Goal: Contribute content: Contribute content

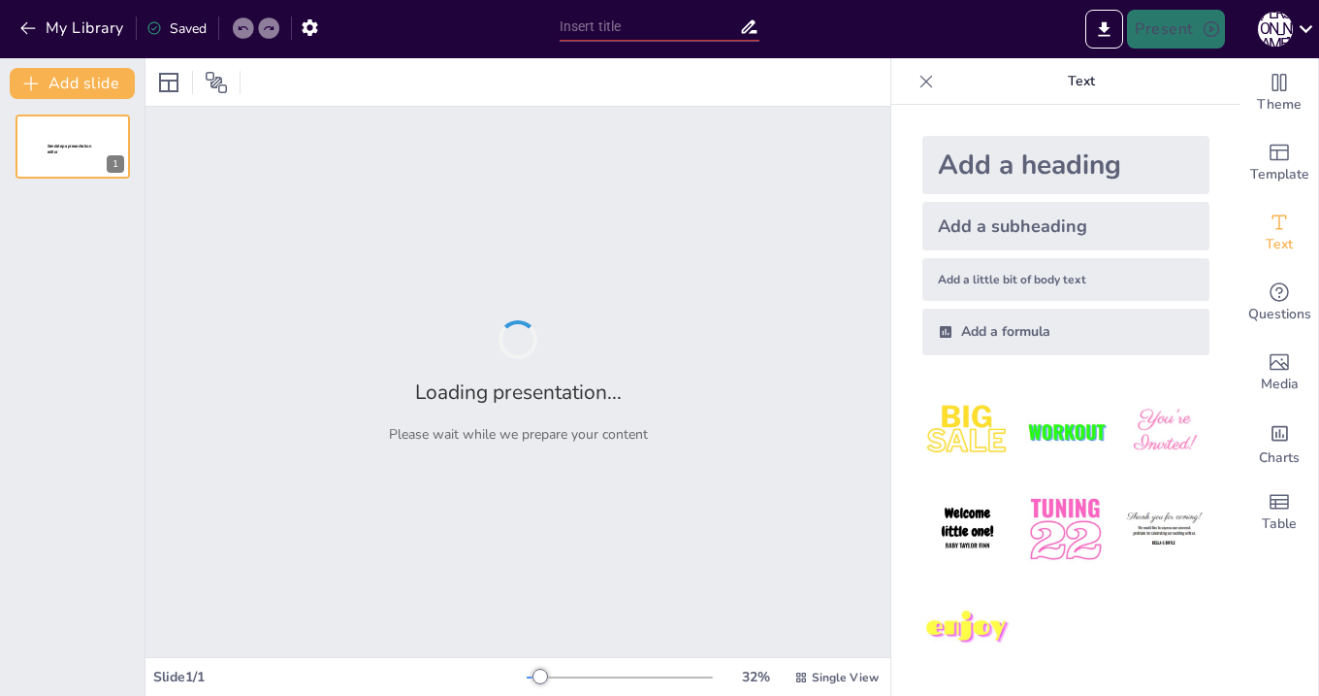
type input "From Math to Digital Art: Dynamic Discussion Starters for Teachers"
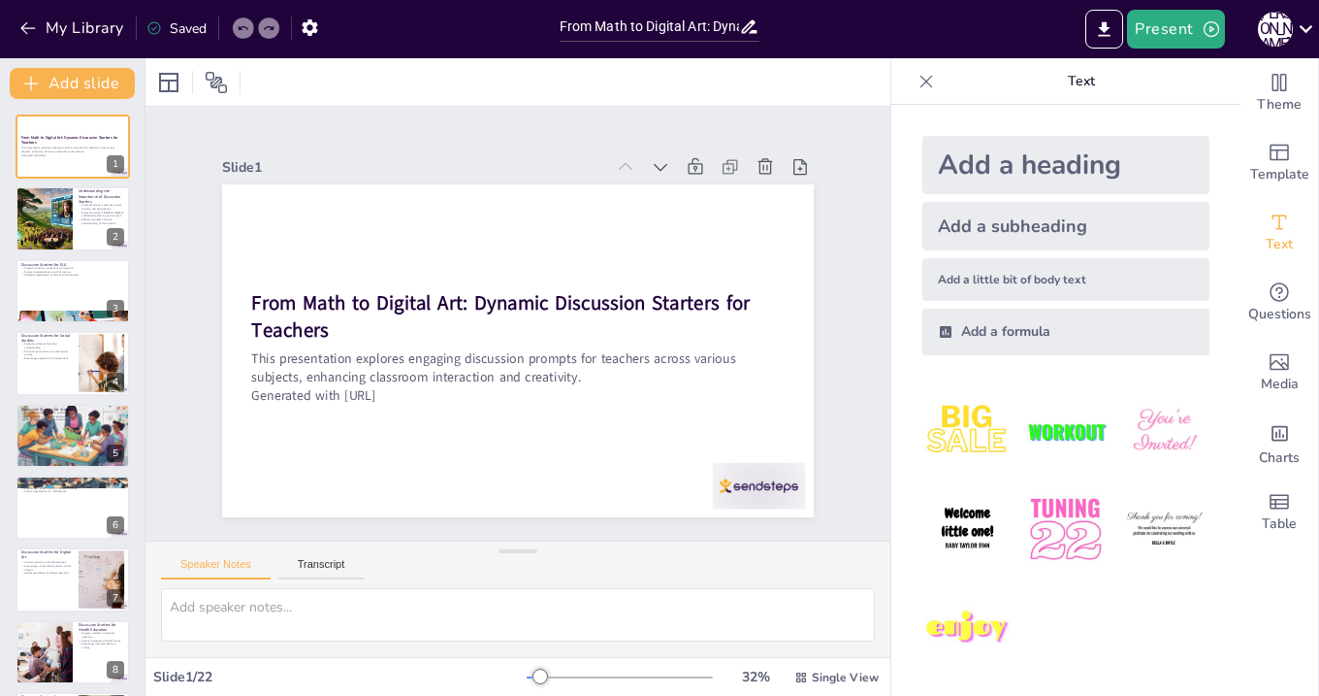
checkbox input "true"
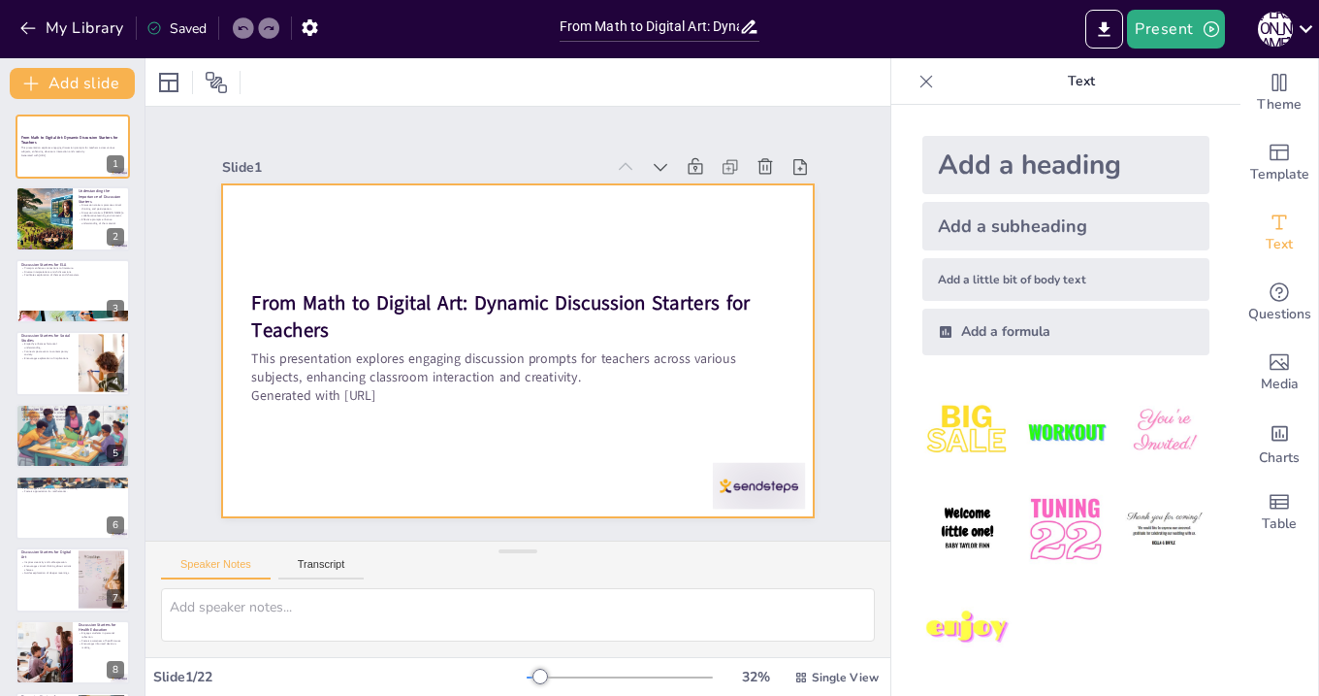
checkbox input "true"
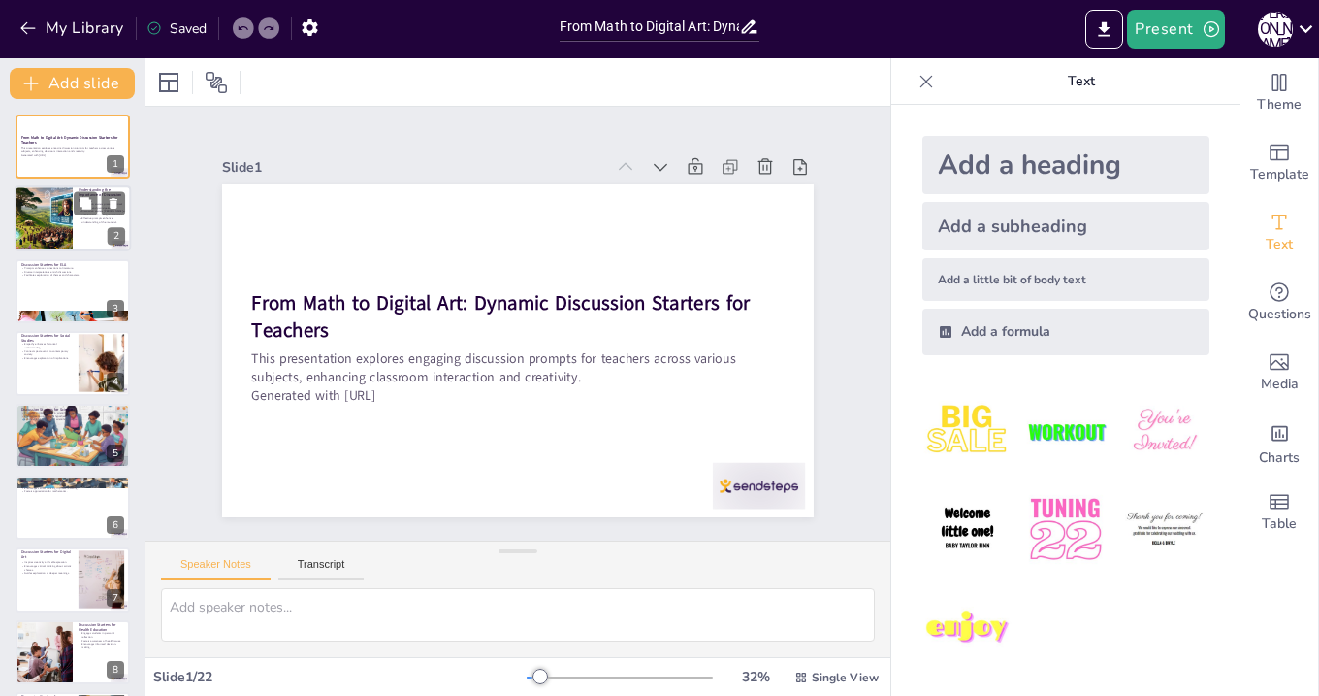
checkbox input "true"
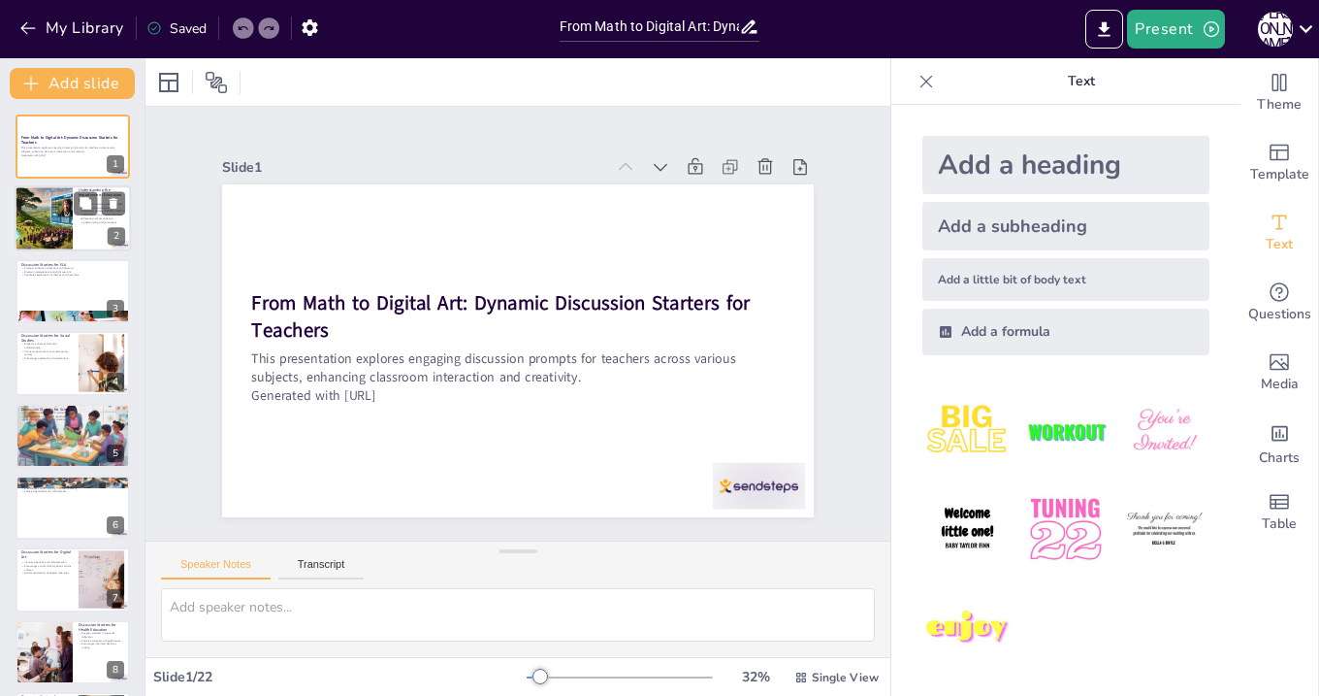
checkbox input "true"
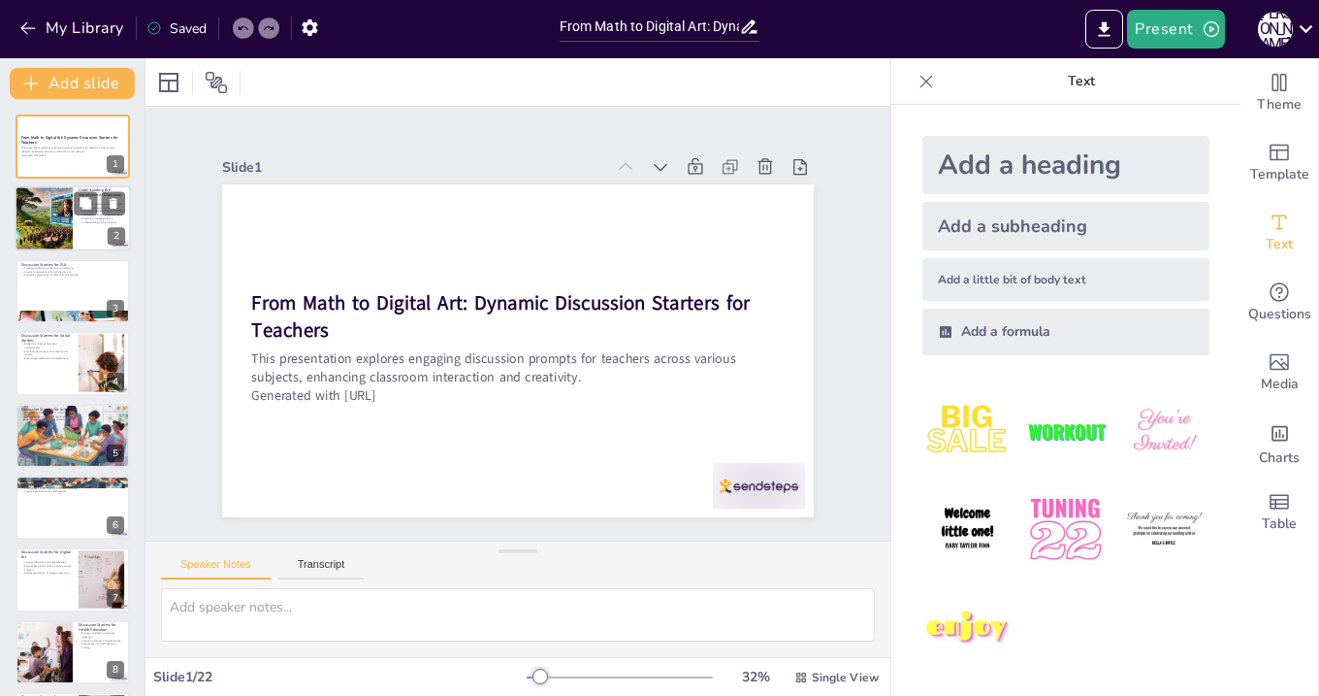
checkbox input "true"
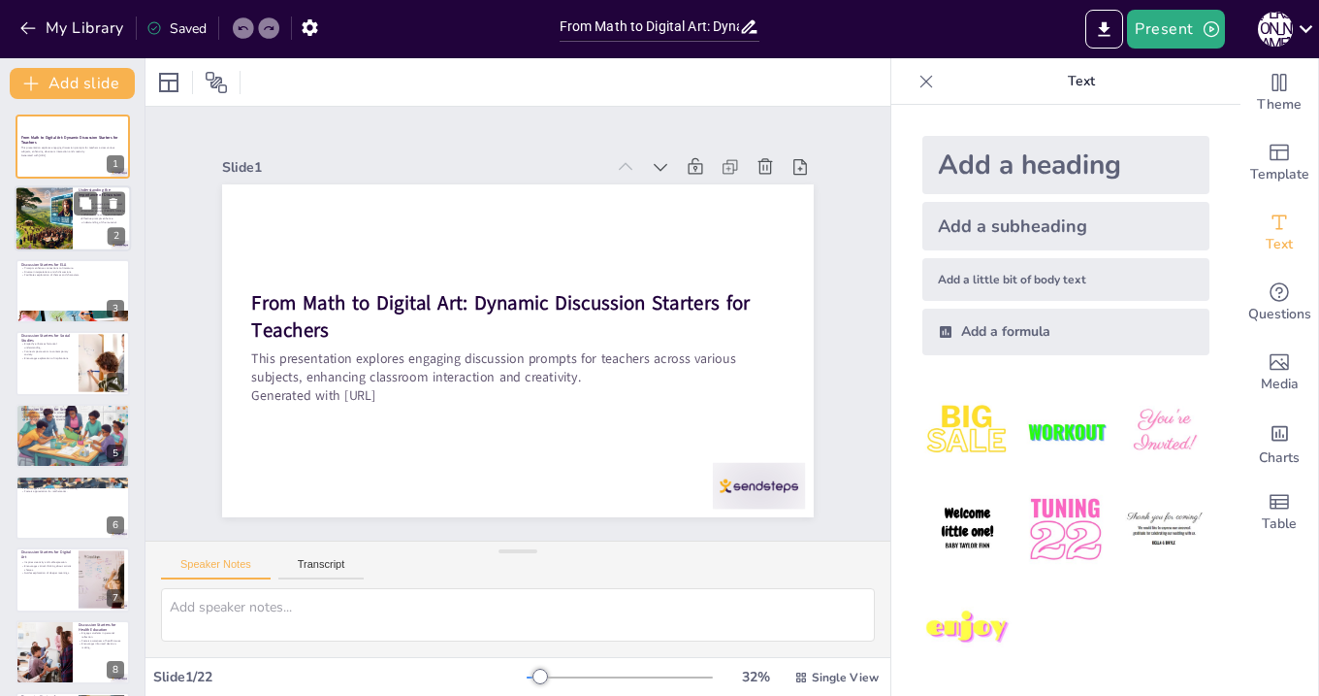
checkbox input "true"
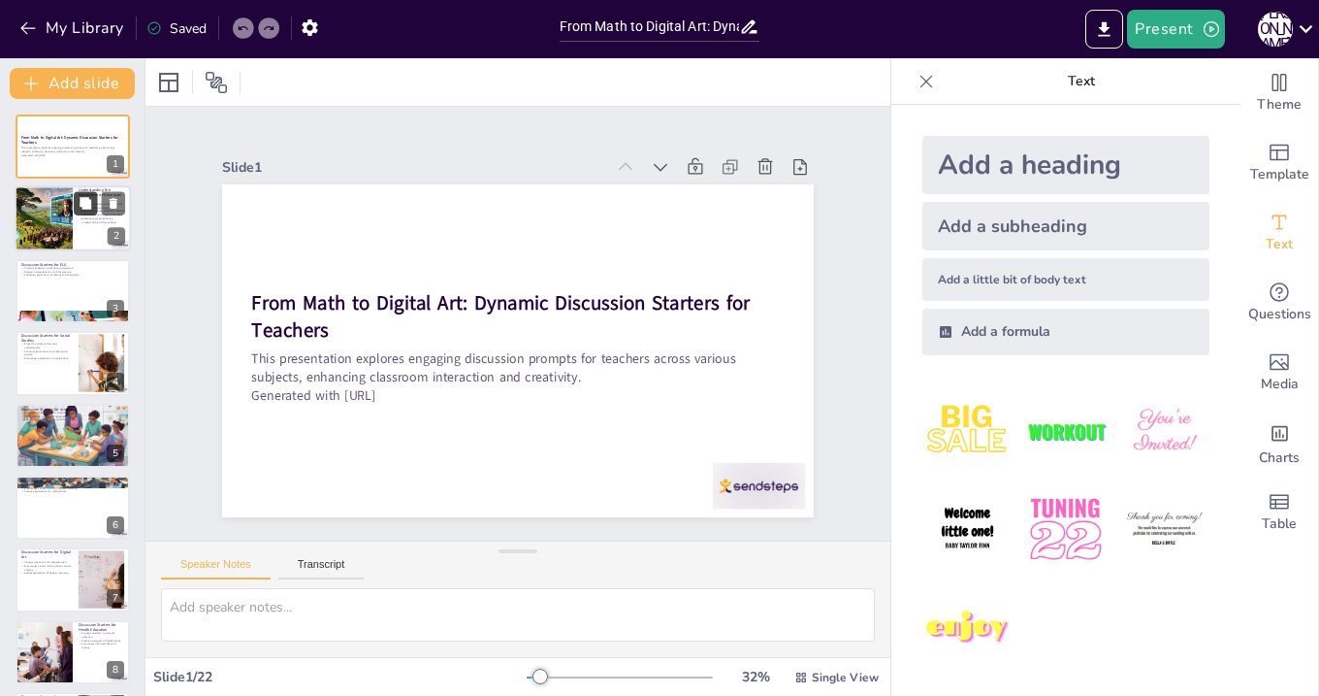
checkbox input "true"
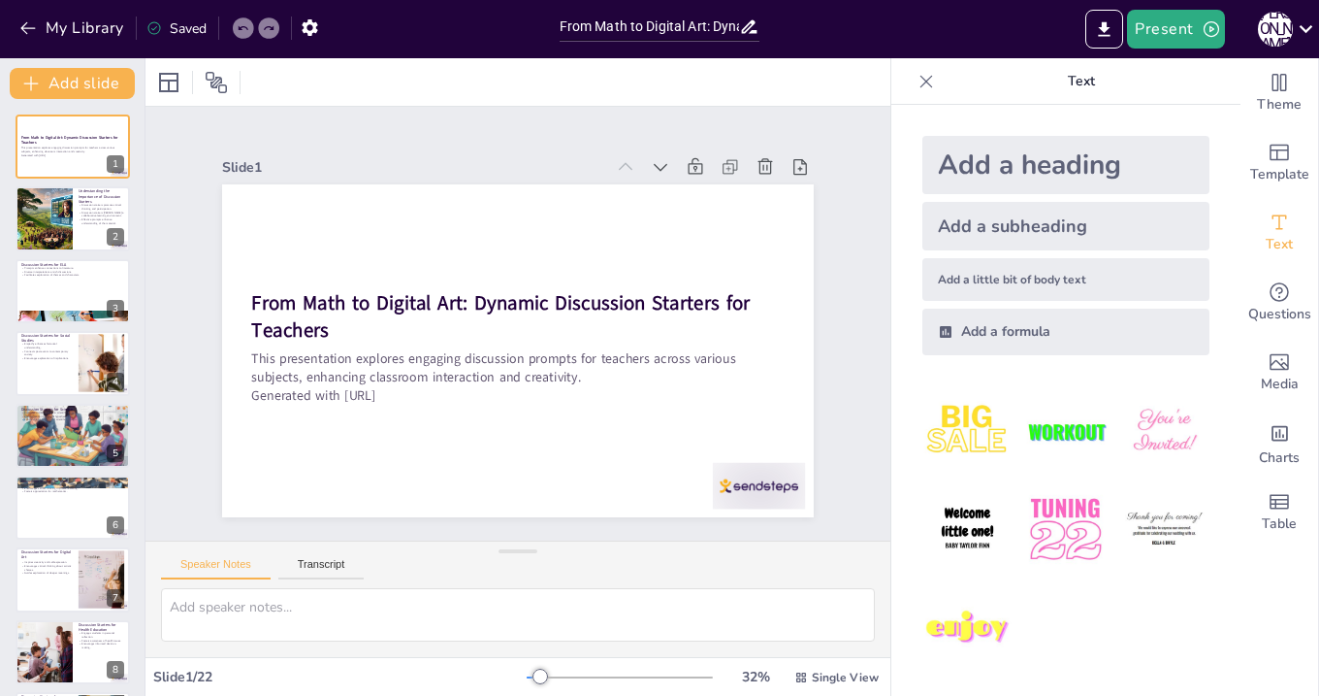
checkbox input "true"
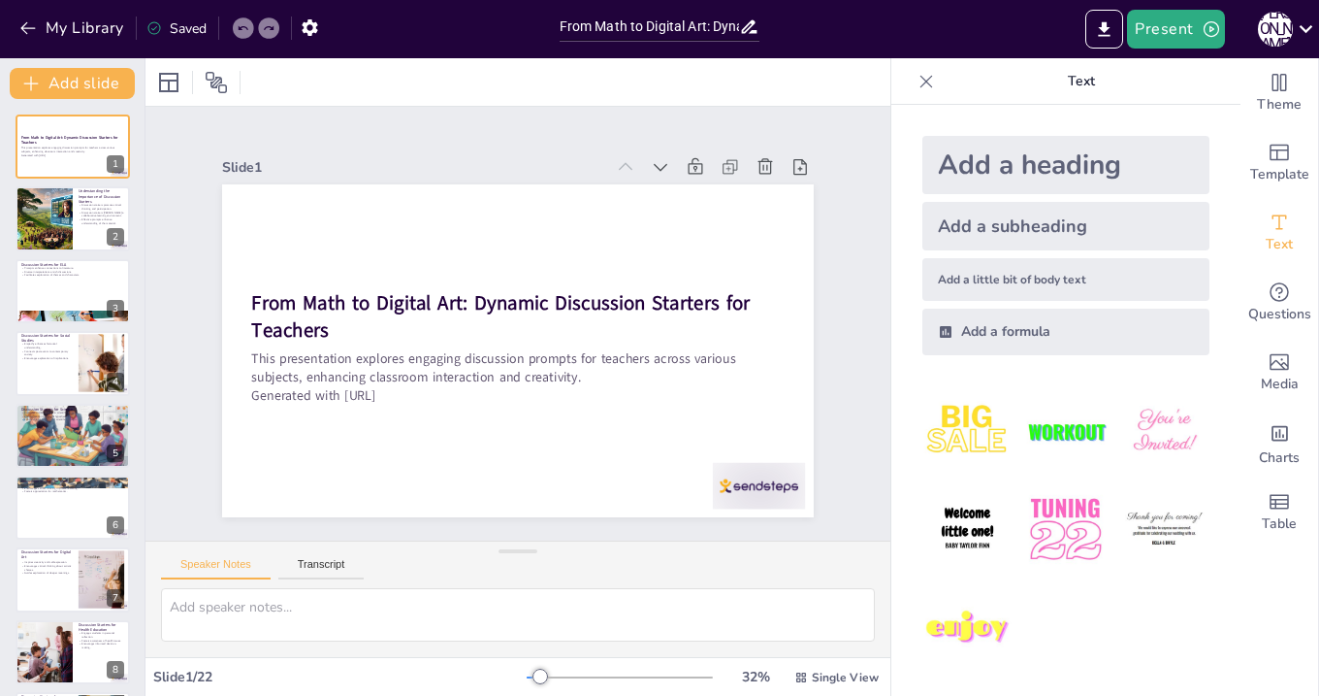
checkbox input "true"
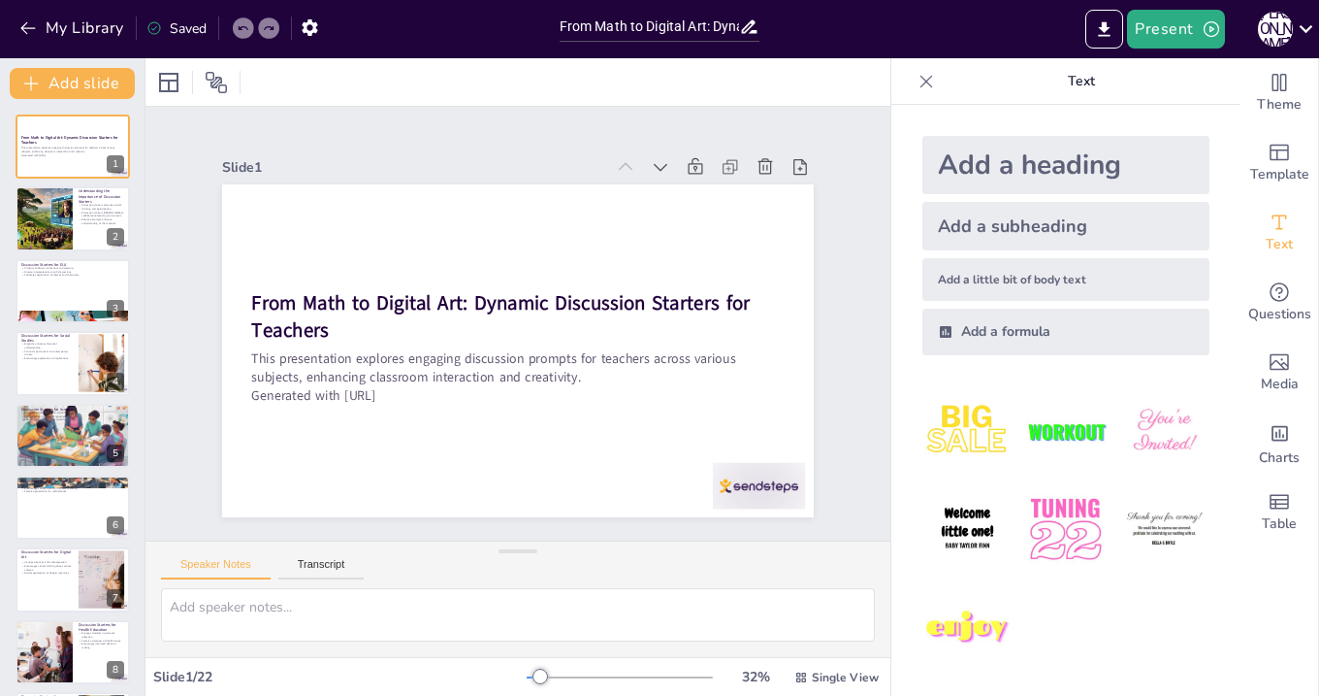
checkbox input "true"
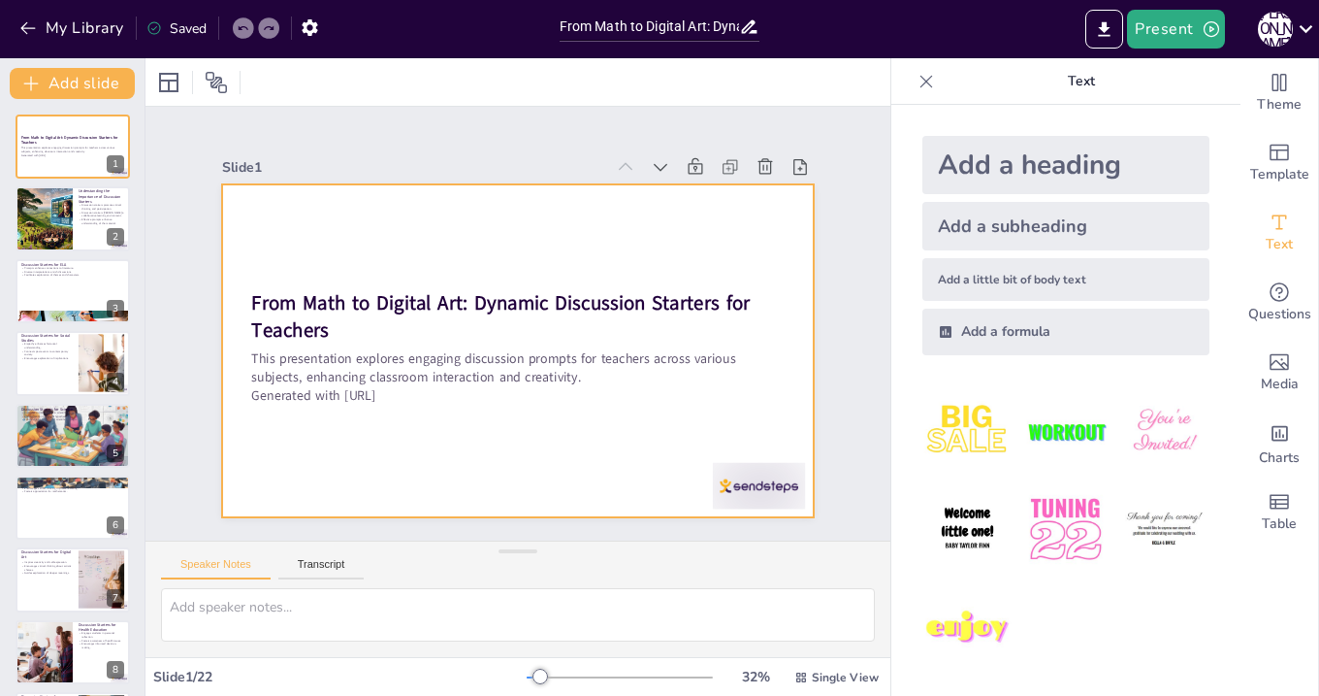
checkbox input "true"
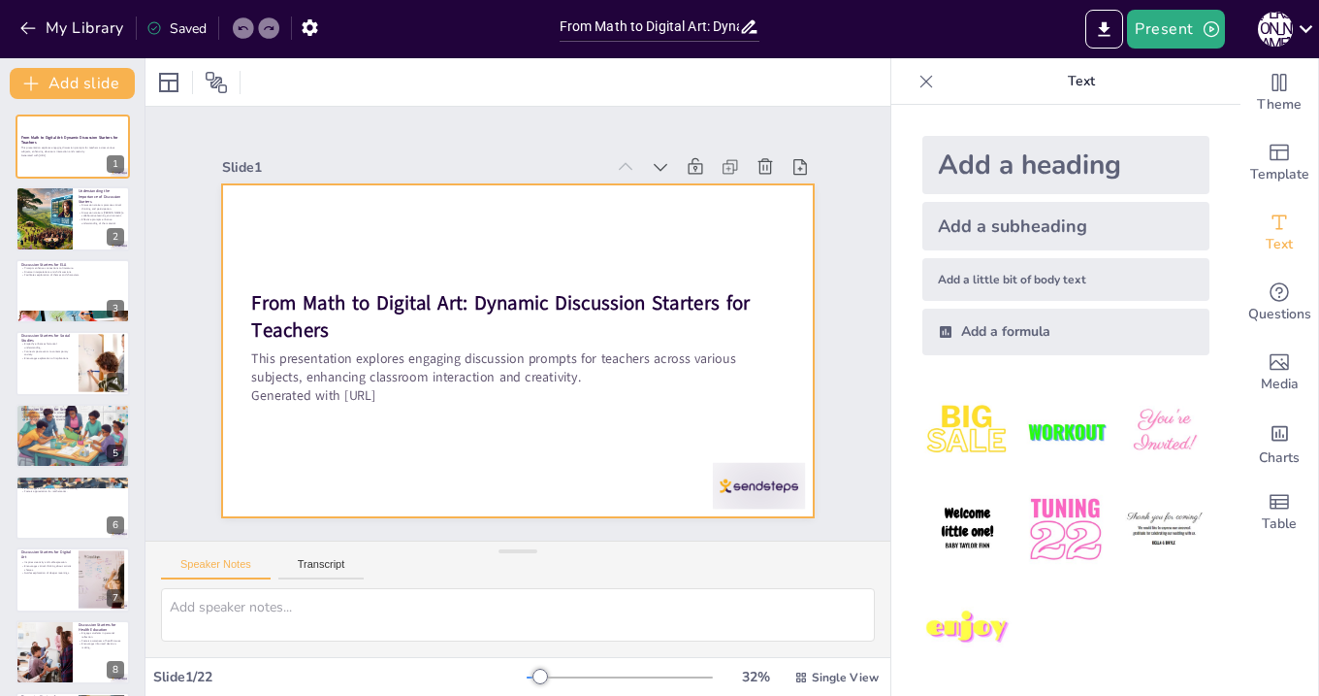
checkbox input "true"
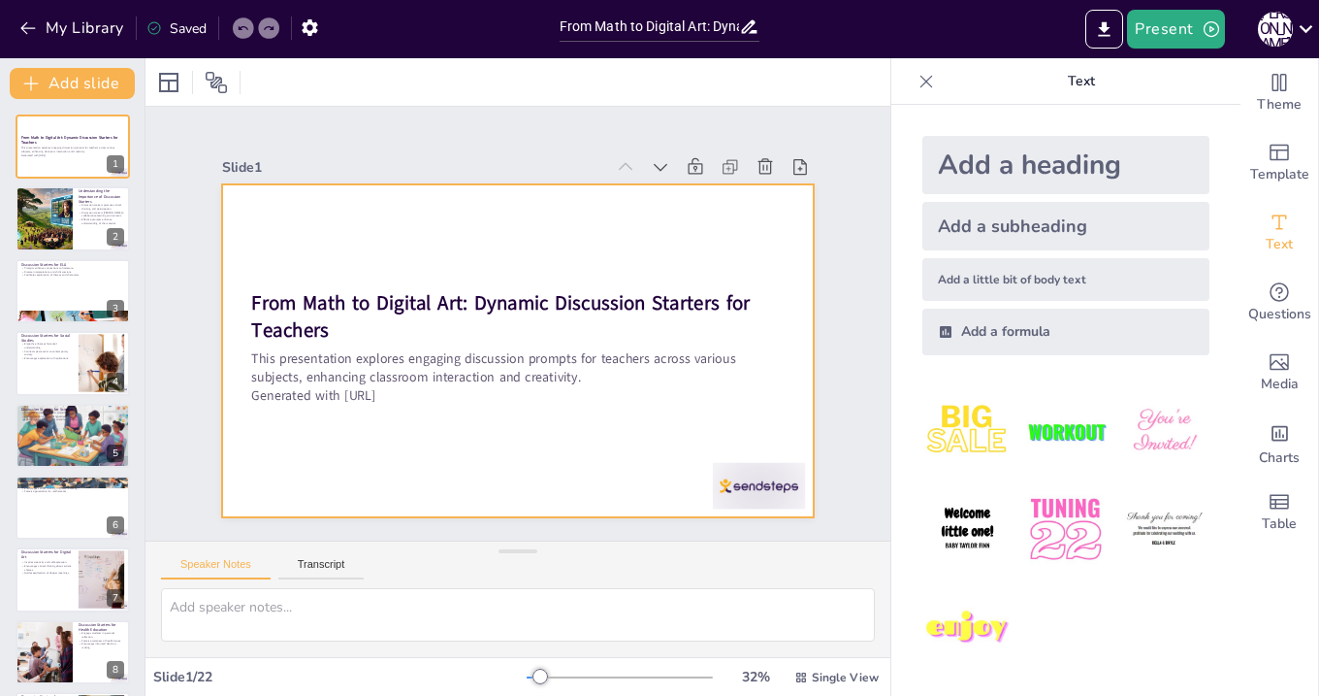
checkbox input "true"
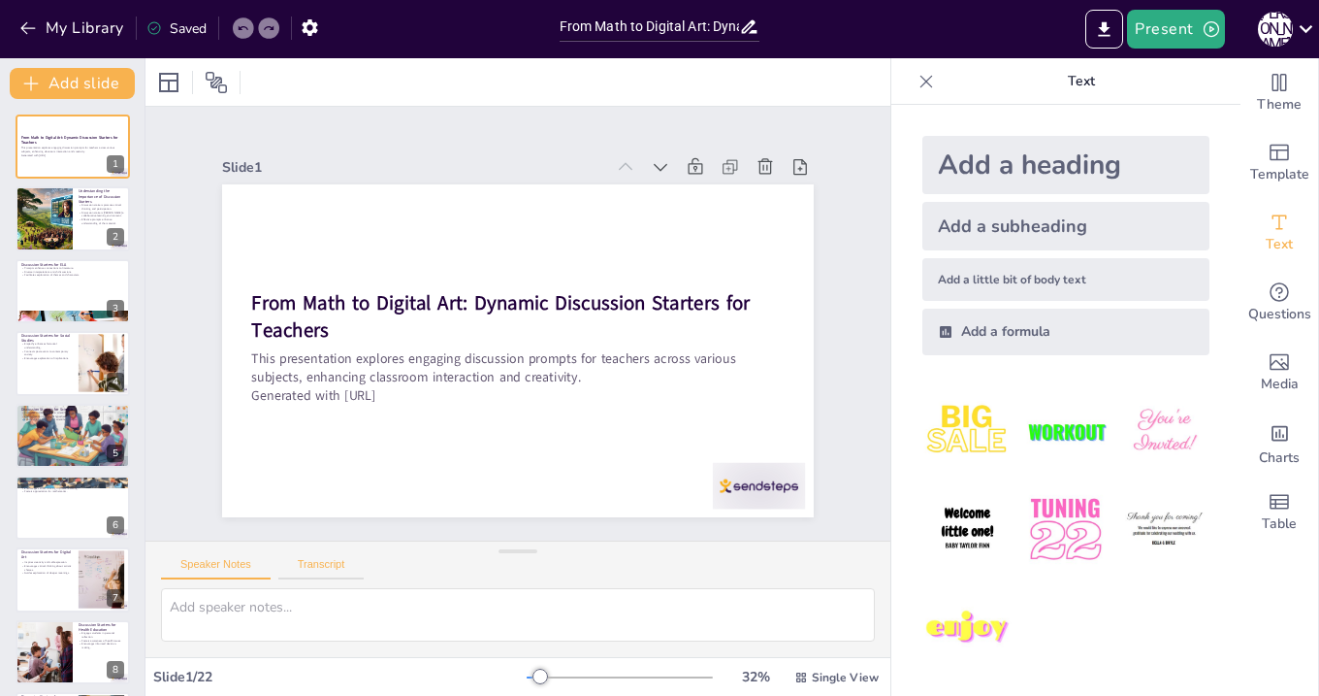
click at [304, 572] on button "Transcript" at bounding box center [321, 568] width 86 height 21
click at [337, 574] on button "Transcript" at bounding box center [321, 568] width 86 height 21
checkbox input "true"
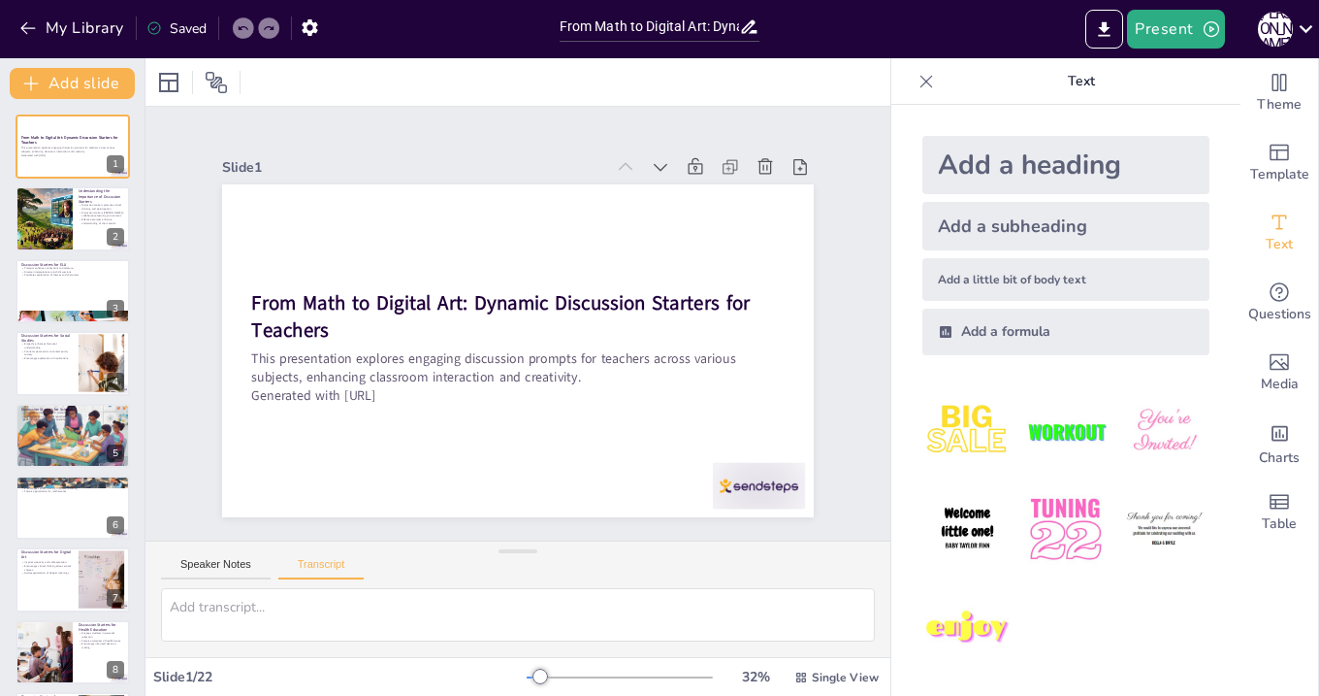
checkbox input "true"
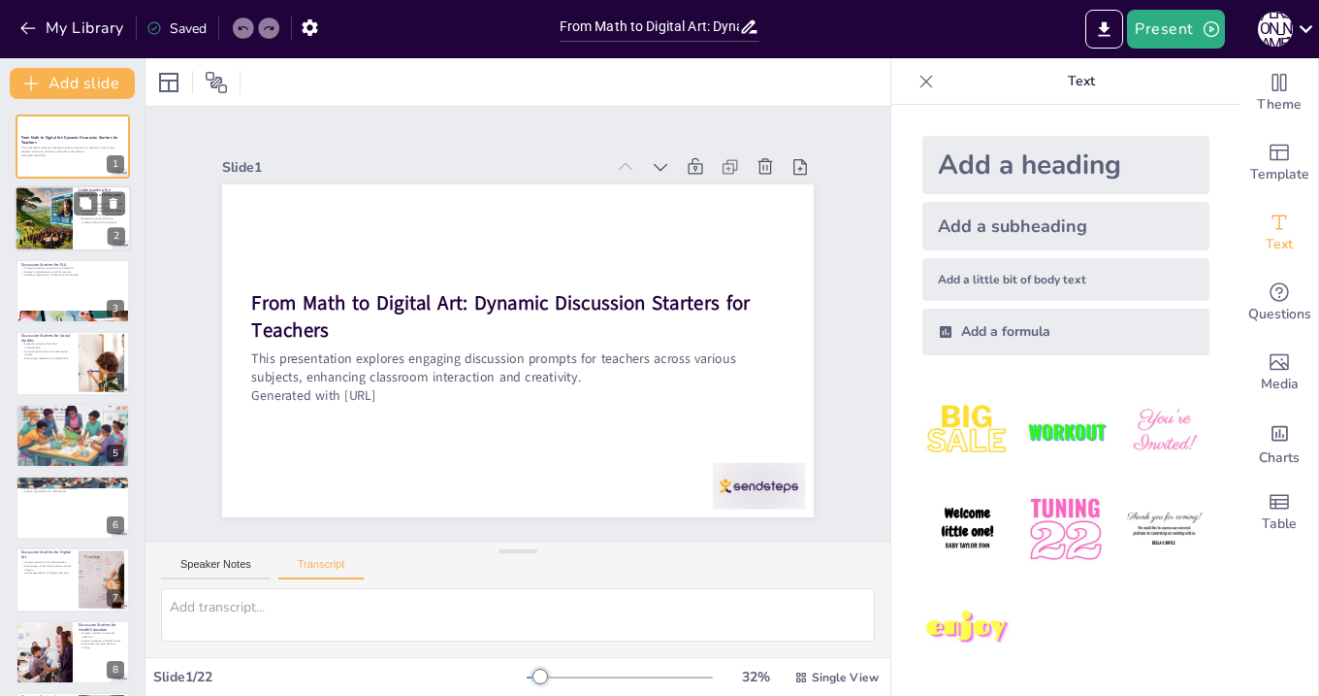
checkbox input "true"
click at [49, 230] on div at bounding box center [43, 219] width 114 height 66
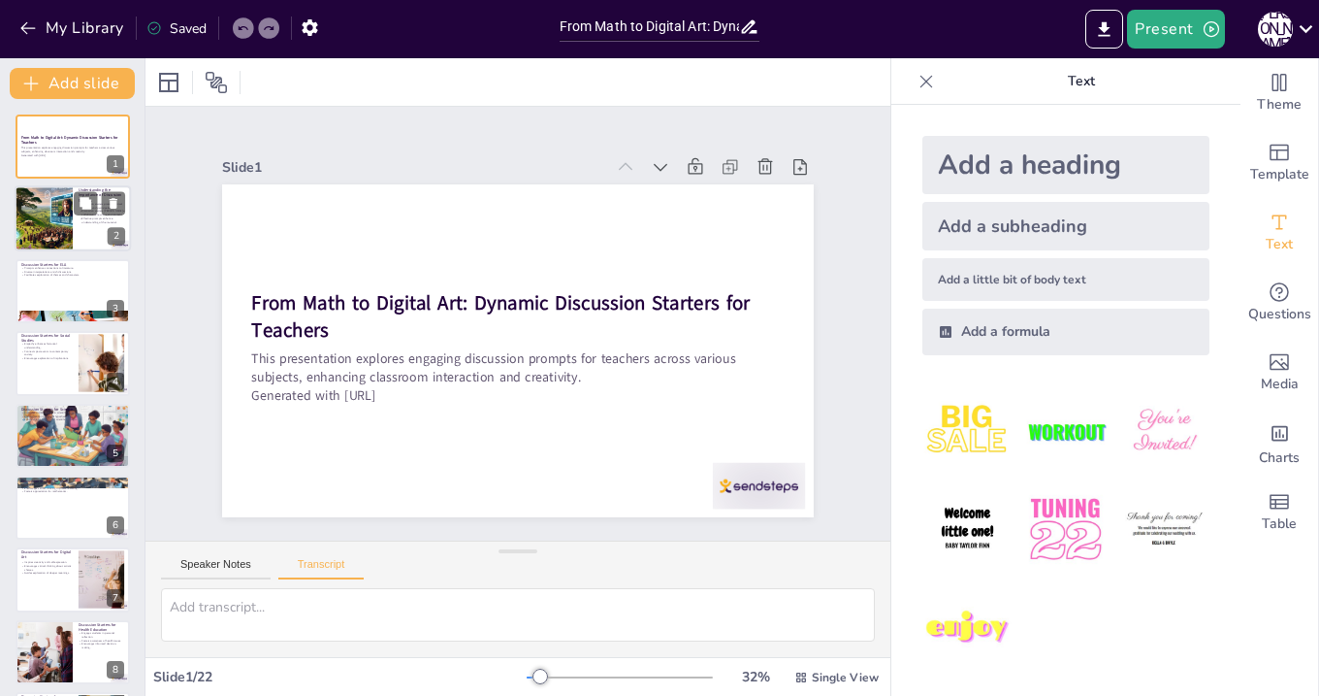
checkbox input "true"
type textarea "Discussion starters are crucial in the classroom as they stimulate critical thi…"
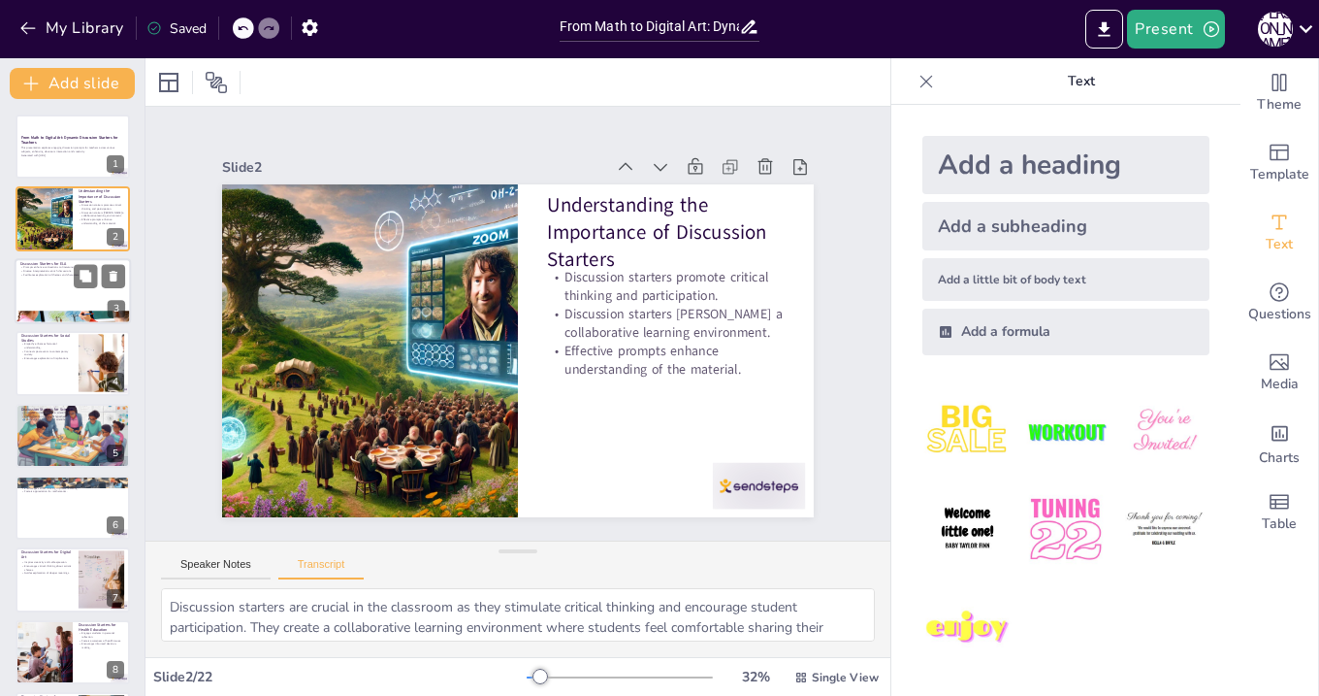
checkbox input "true"
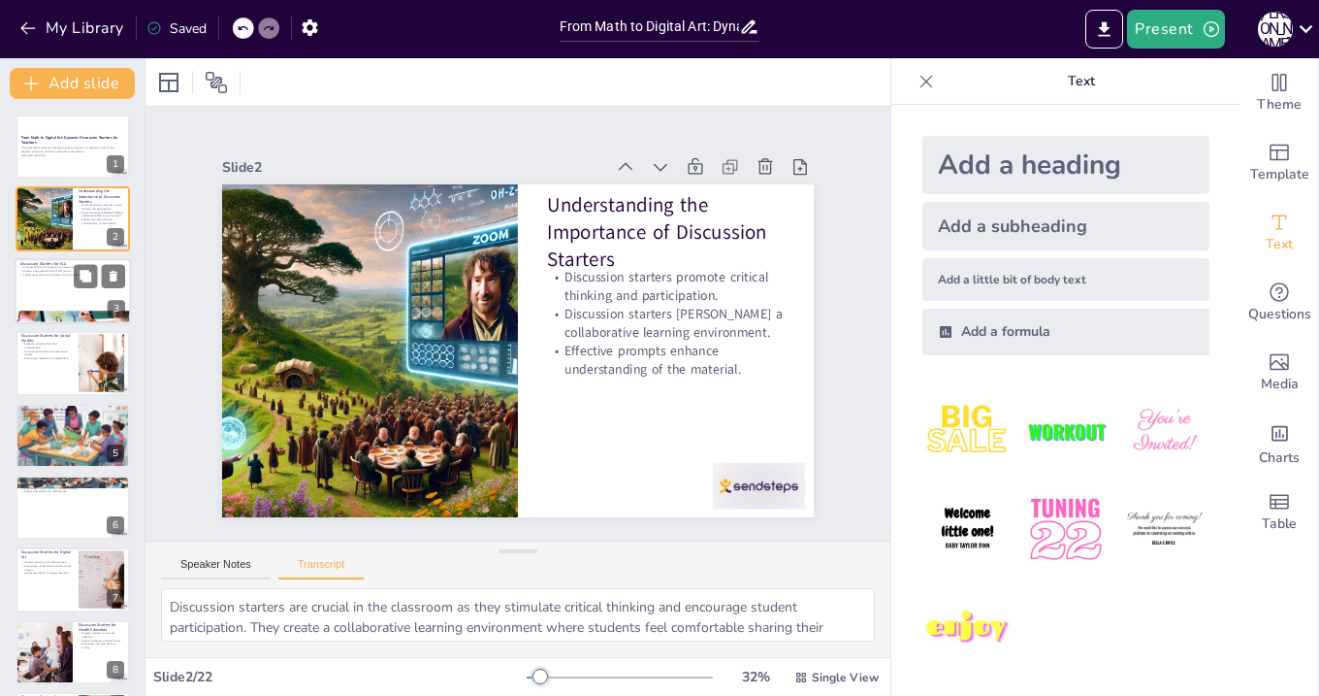
checkbox input "true"
click at [42, 300] on div at bounding box center [73, 291] width 116 height 66
checkbox input "true"
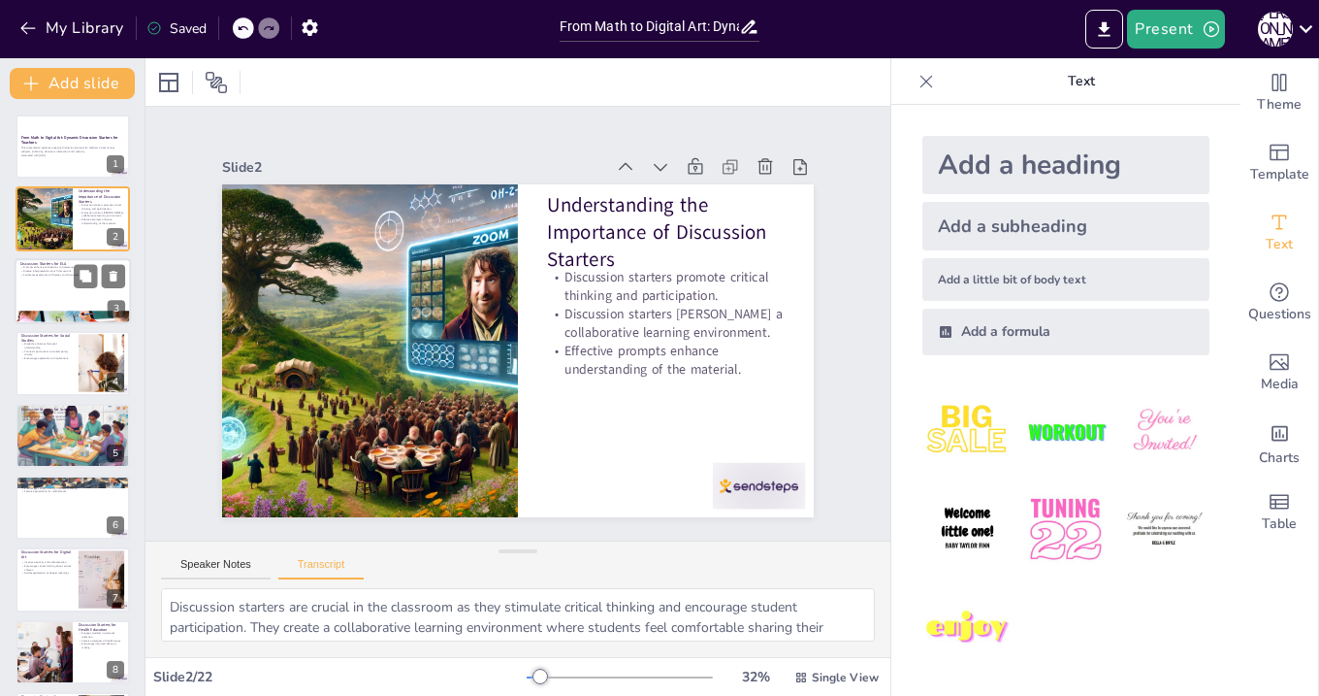
checkbox input "true"
type textarea "In English Language Arts, discussion starters can significantly enhance the dep…"
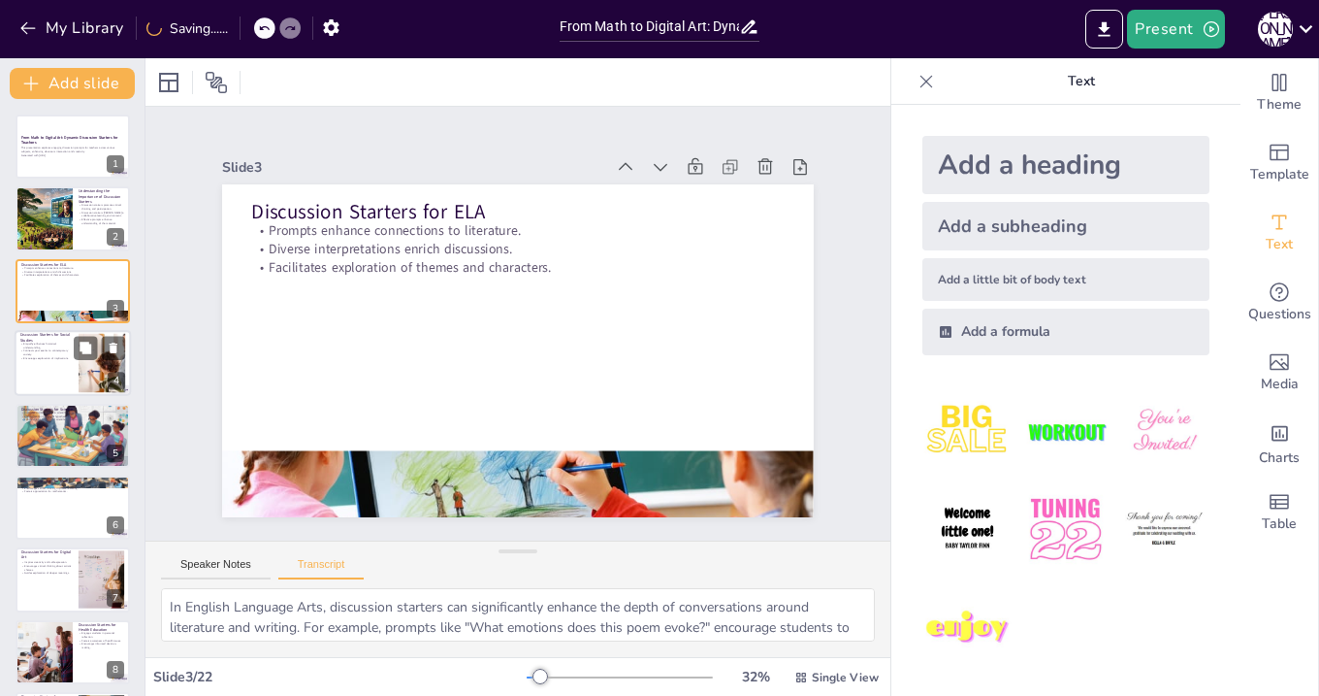
checkbox input "true"
click at [33, 357] on p "Encourages exploration of implications." at bounding box center [46, 358] width 52 height 4
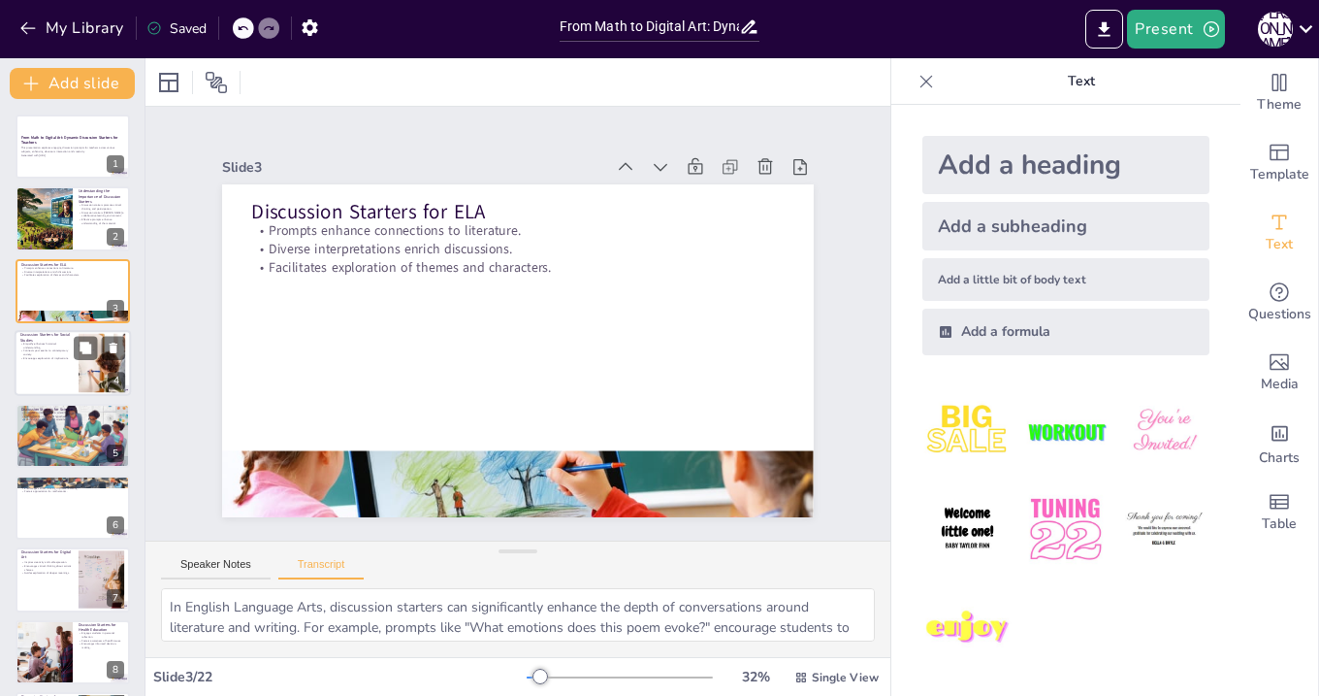
checkbox input "true"
type textarea "In Social Studies, discussion starters are essential for connecting students to…"
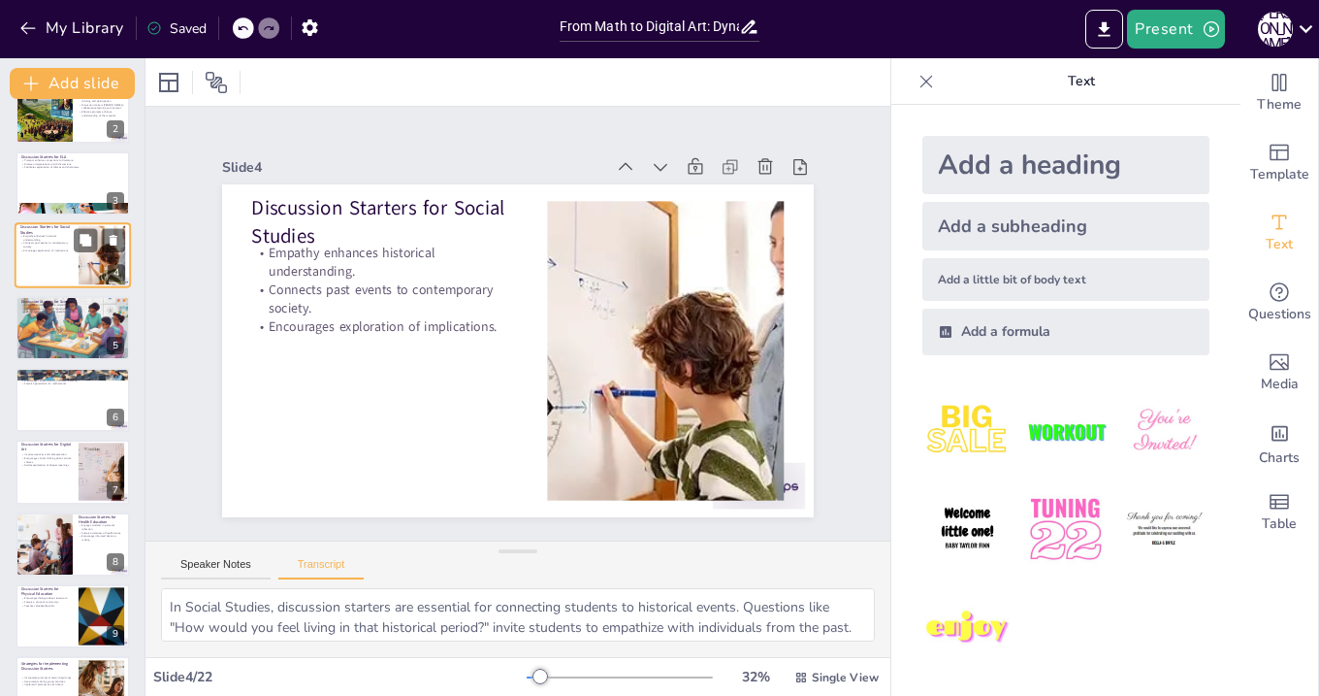
scroll to position [109, 0]
checkbox input "true"
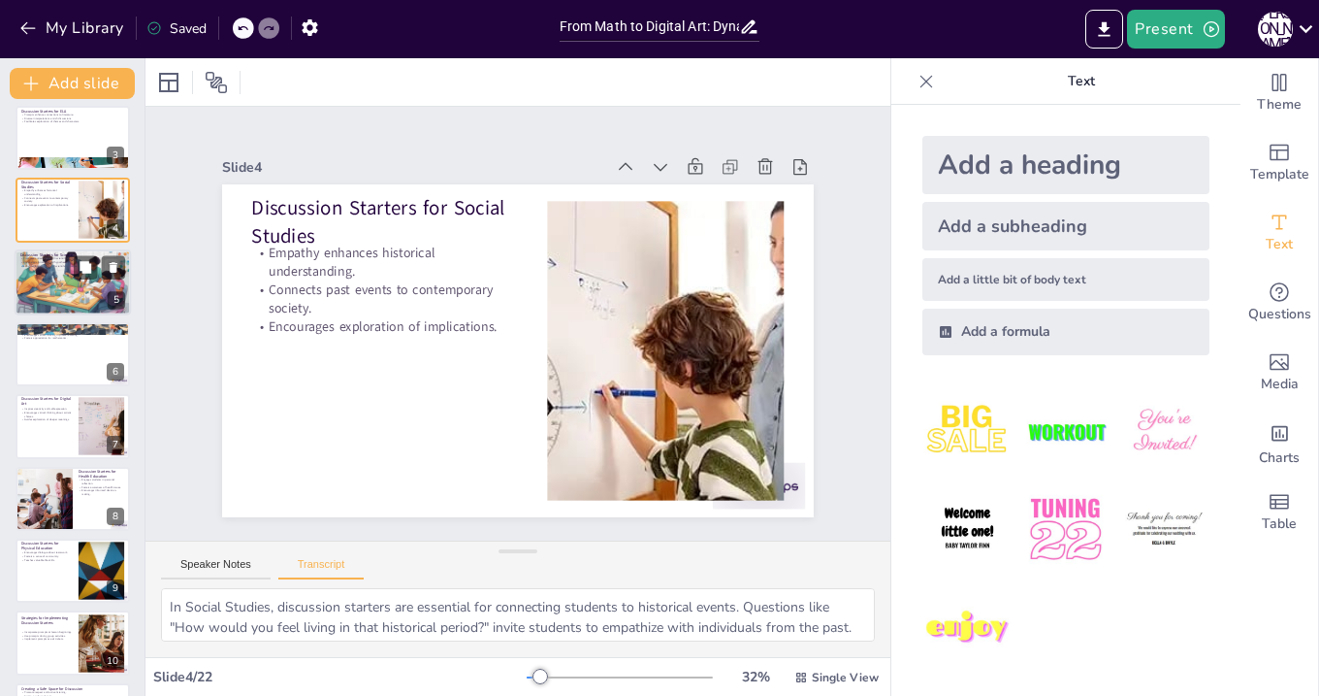
scroll to position [155, 0]
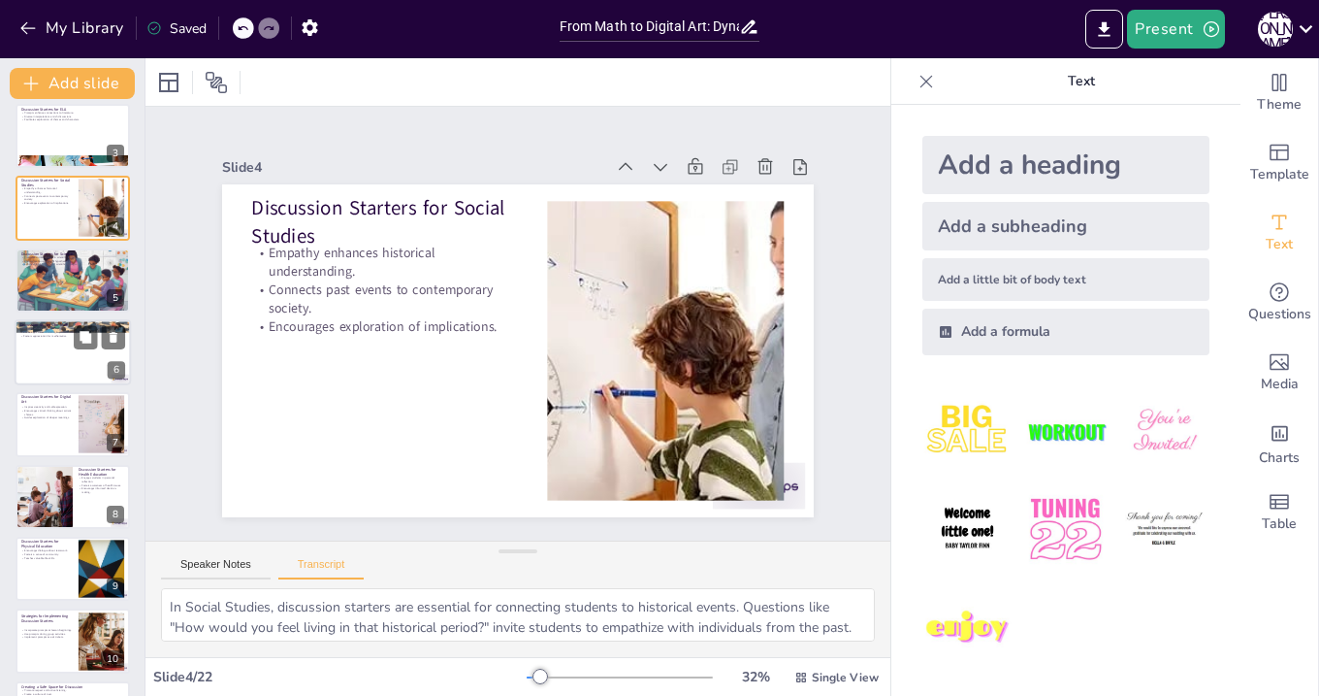
checkbox input "true"
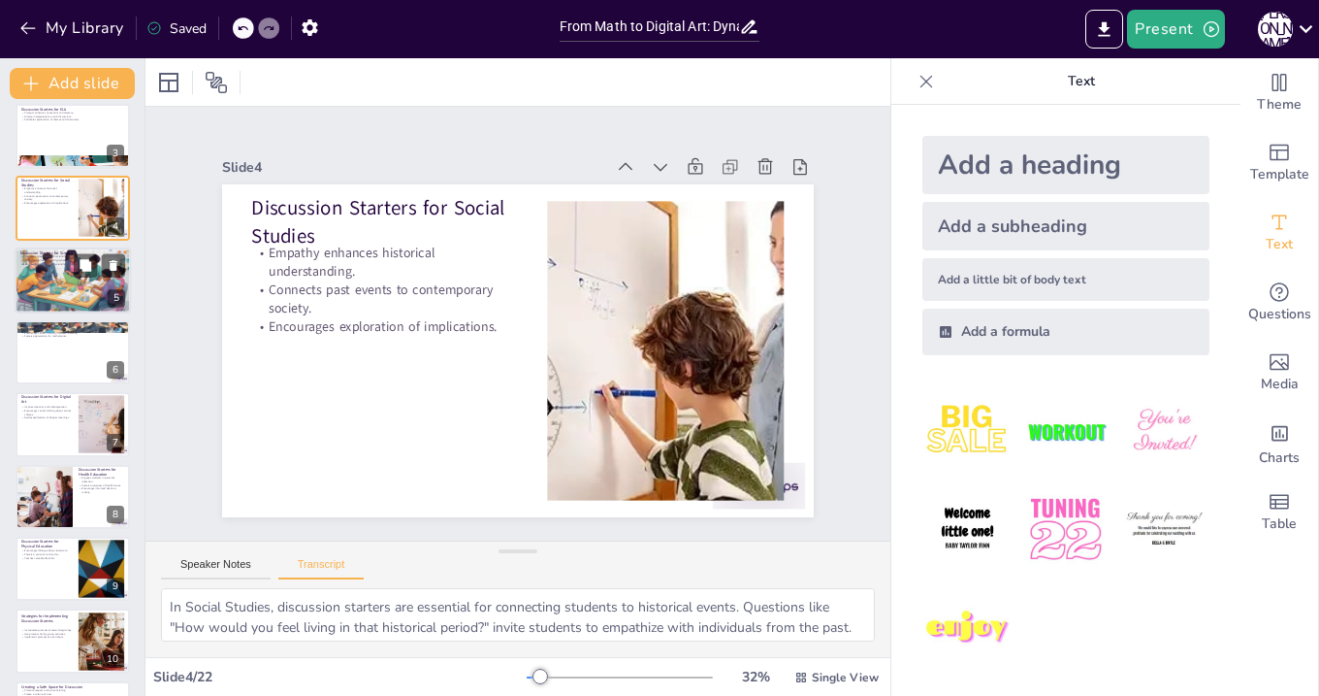
checkbox input "true"
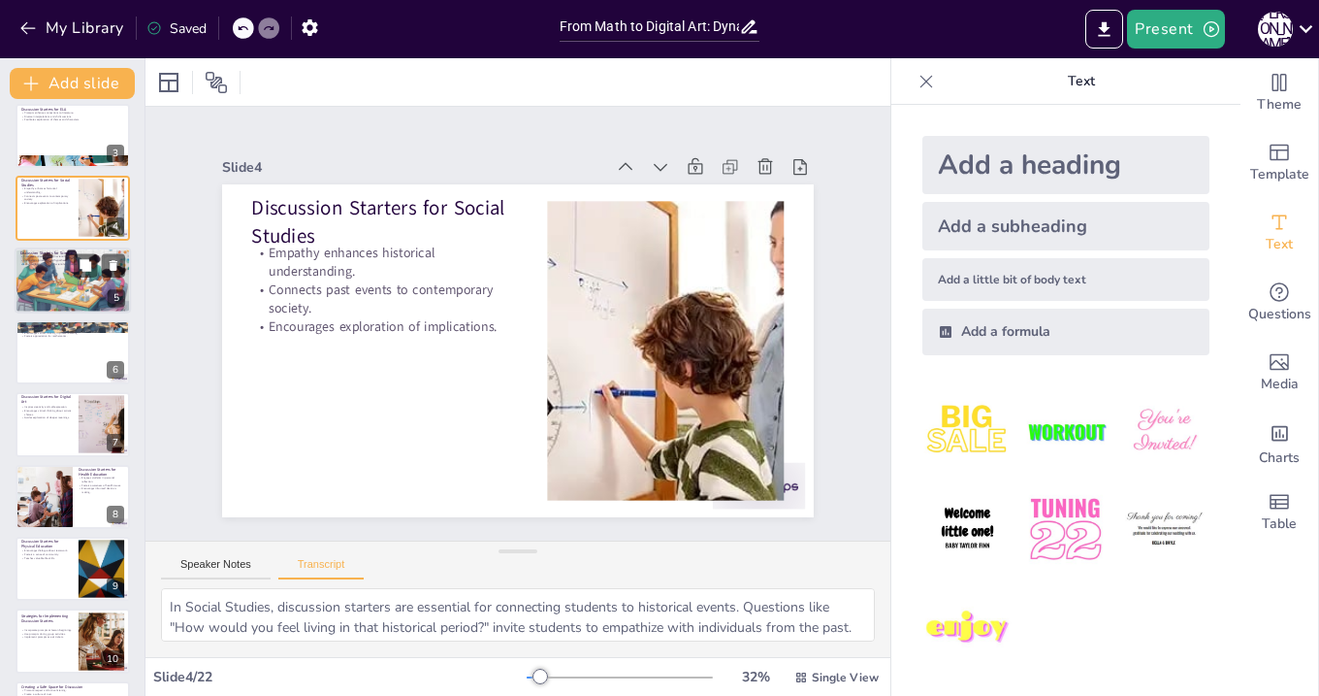
checkbox input "true"
click at [33, 276] on div at bounding box center [73, 281] width 116 height 80
checkbox input "true"
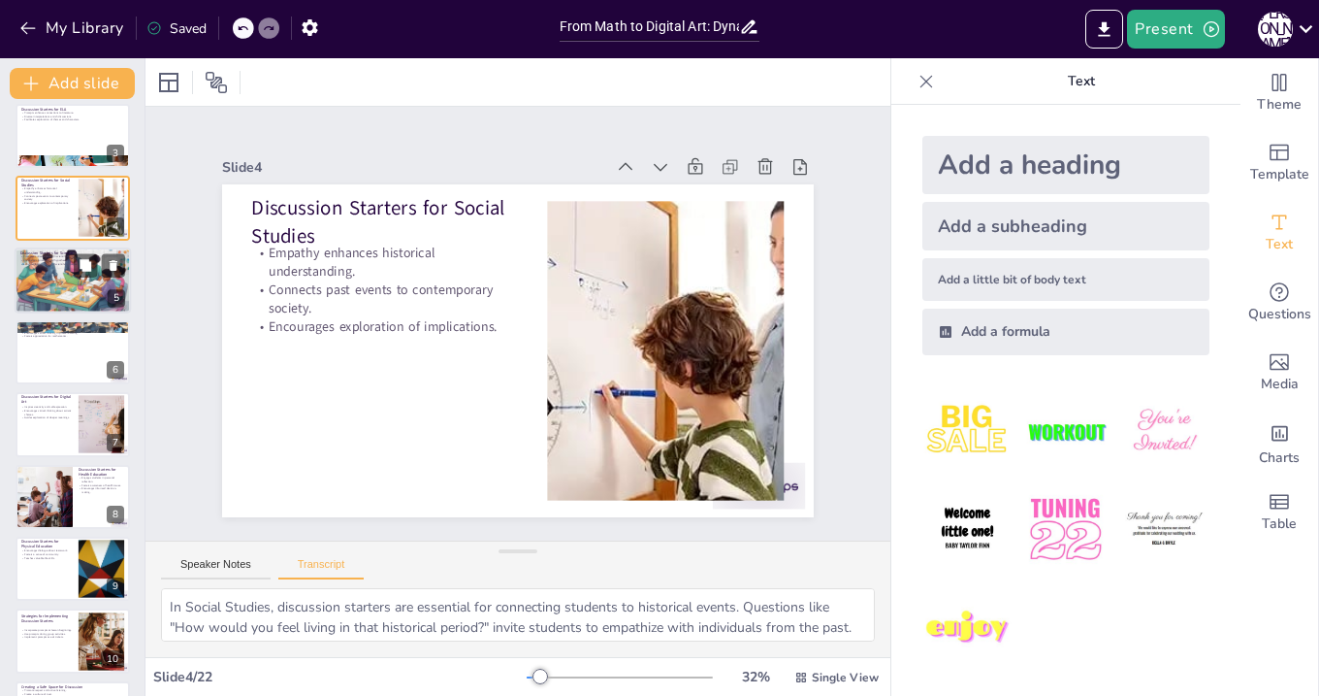
checkbox input "true"
type textarea "In the field of Science, discussion starters can ignite curiosity and inquiry a…"
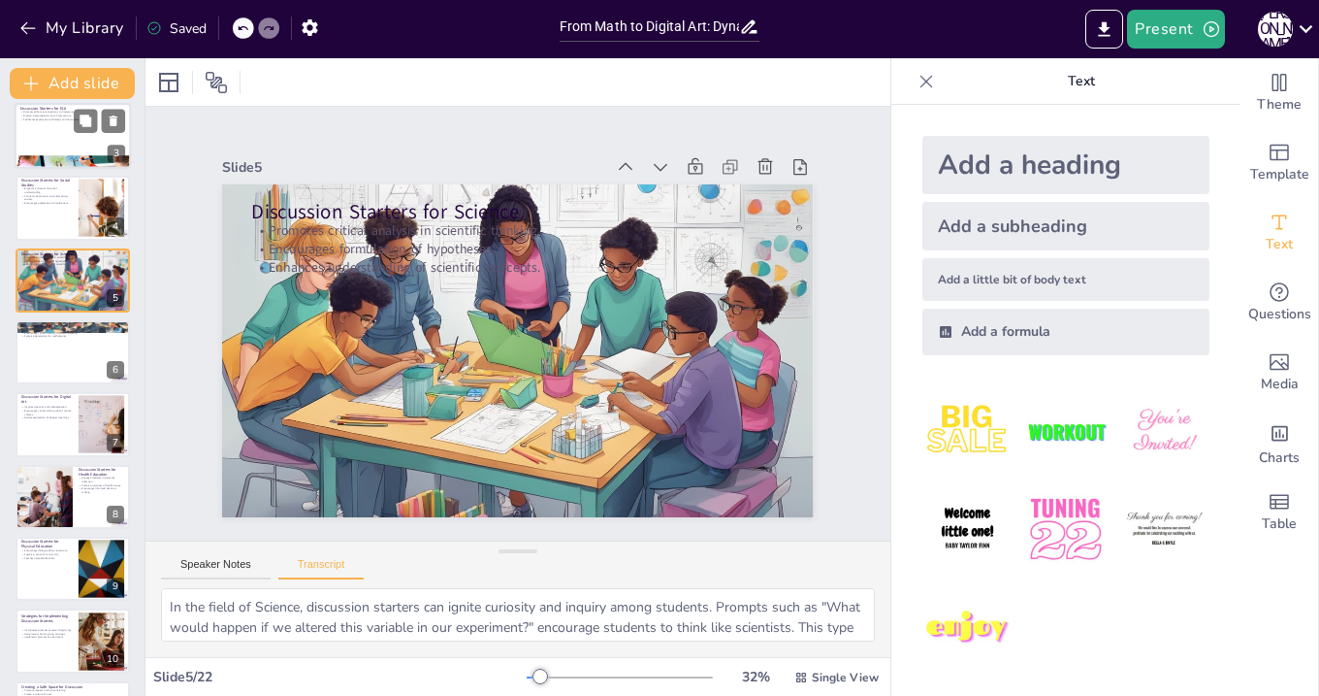
scroll to position [38, 0]
checkbox input "true"
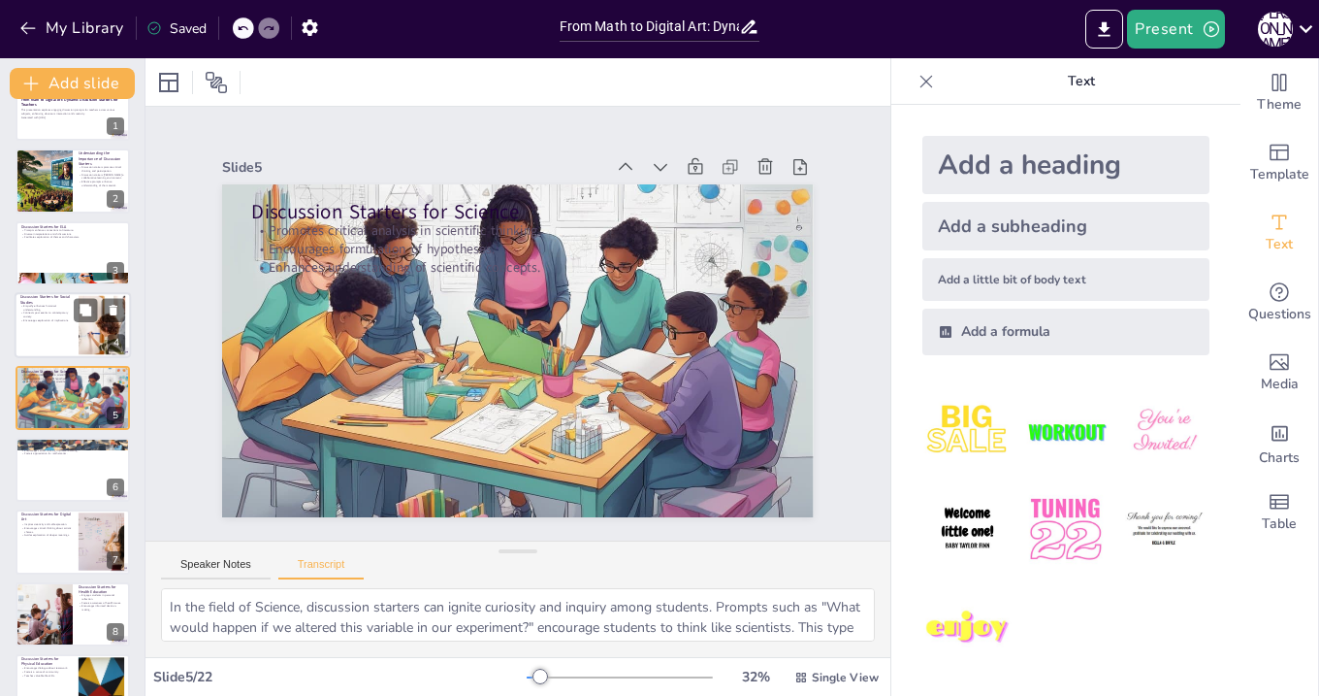
checkbox input "true"
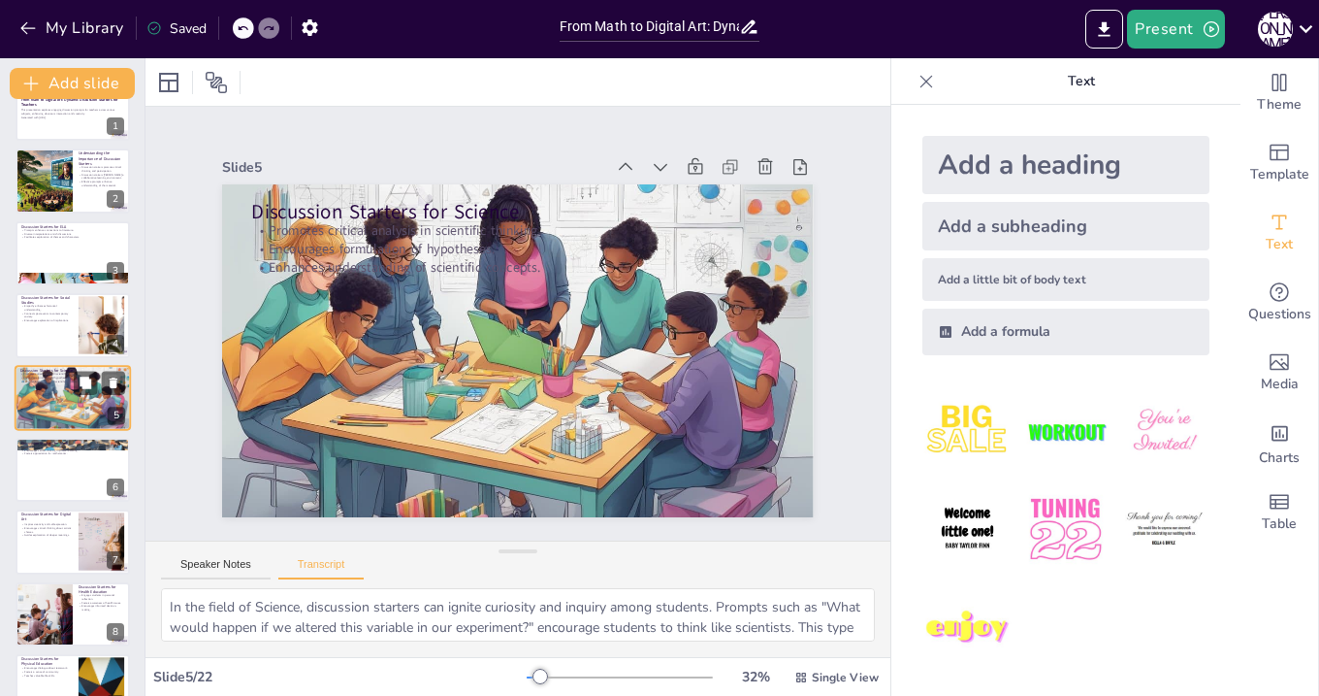
checkbox input "true"
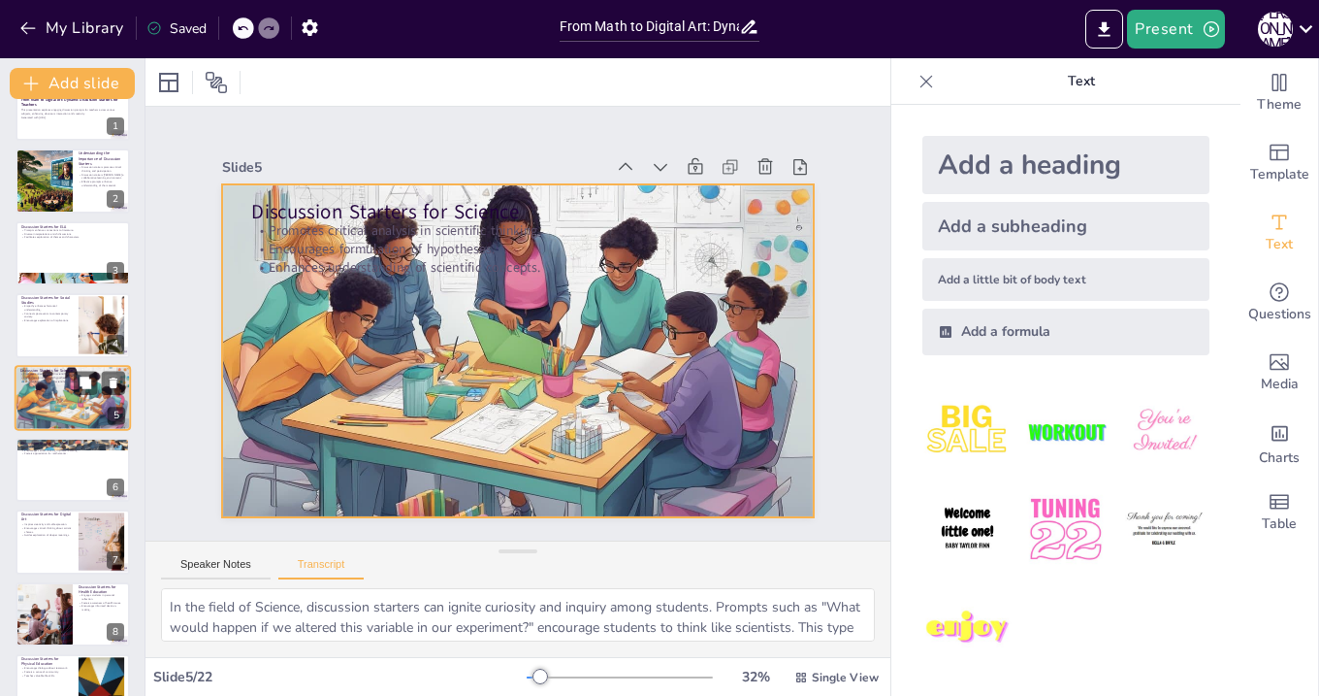
click at [33, 393] on div at bounding box center [73, 398] width 116 height 80
checkbox input "true"
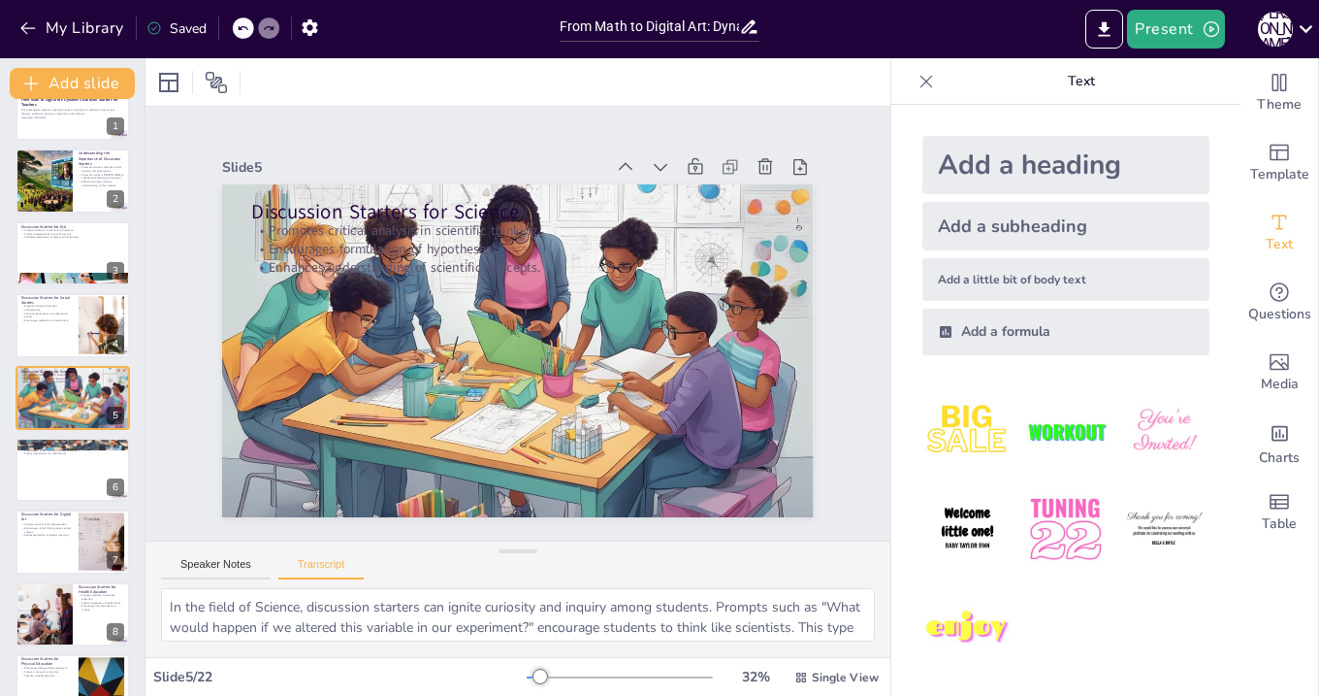
checkbox input "true"
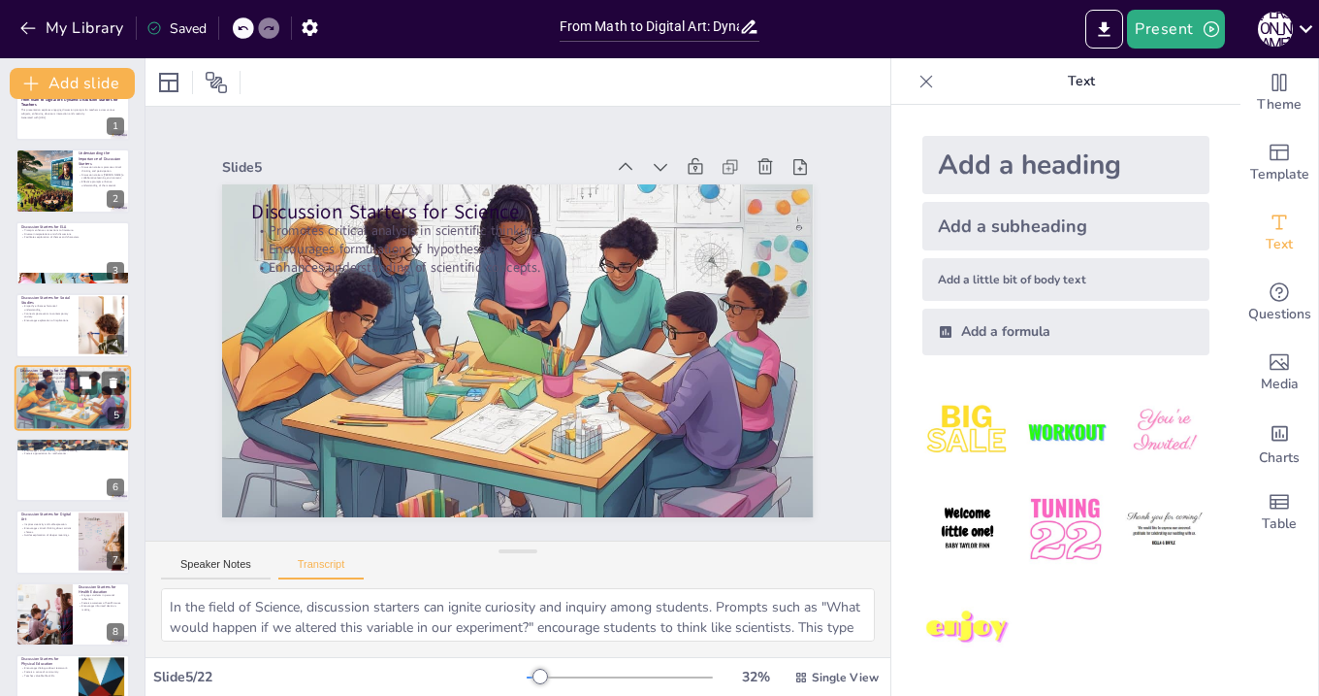
checkbox input "true"
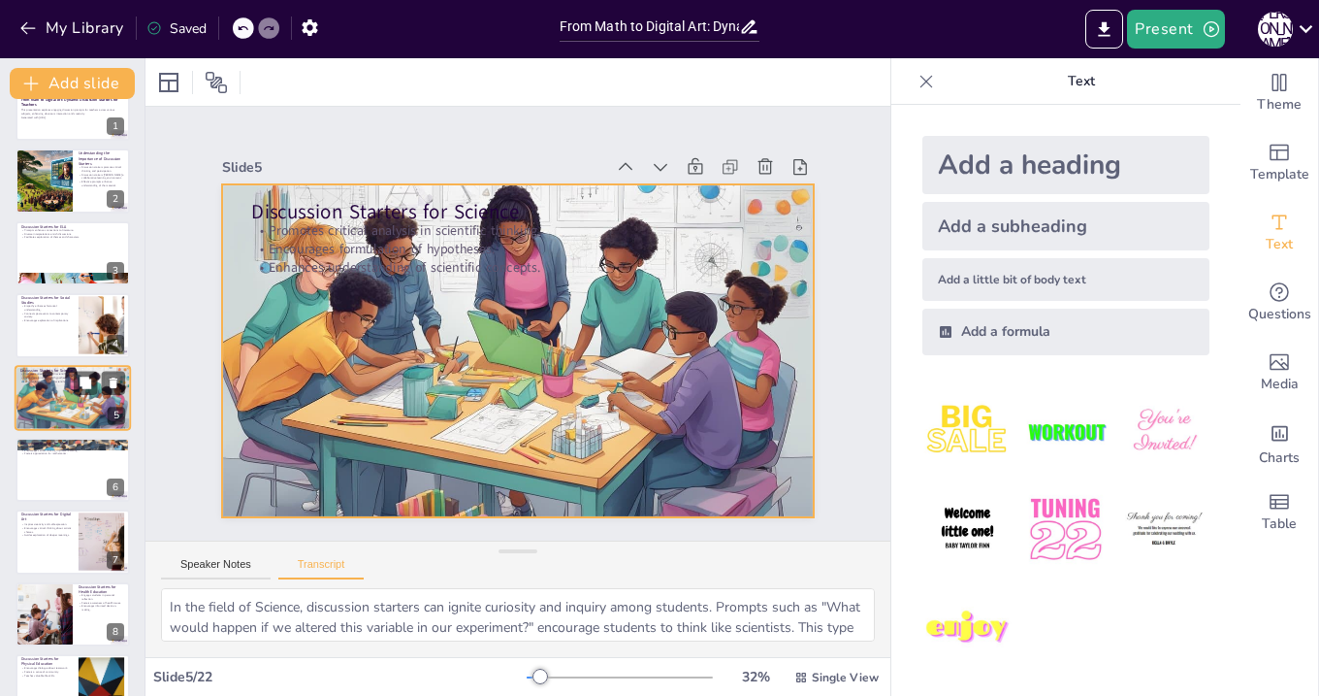
click at [42, 414] on div at bounding box center [73, 398] width 116 height 80
checkbox input "true"
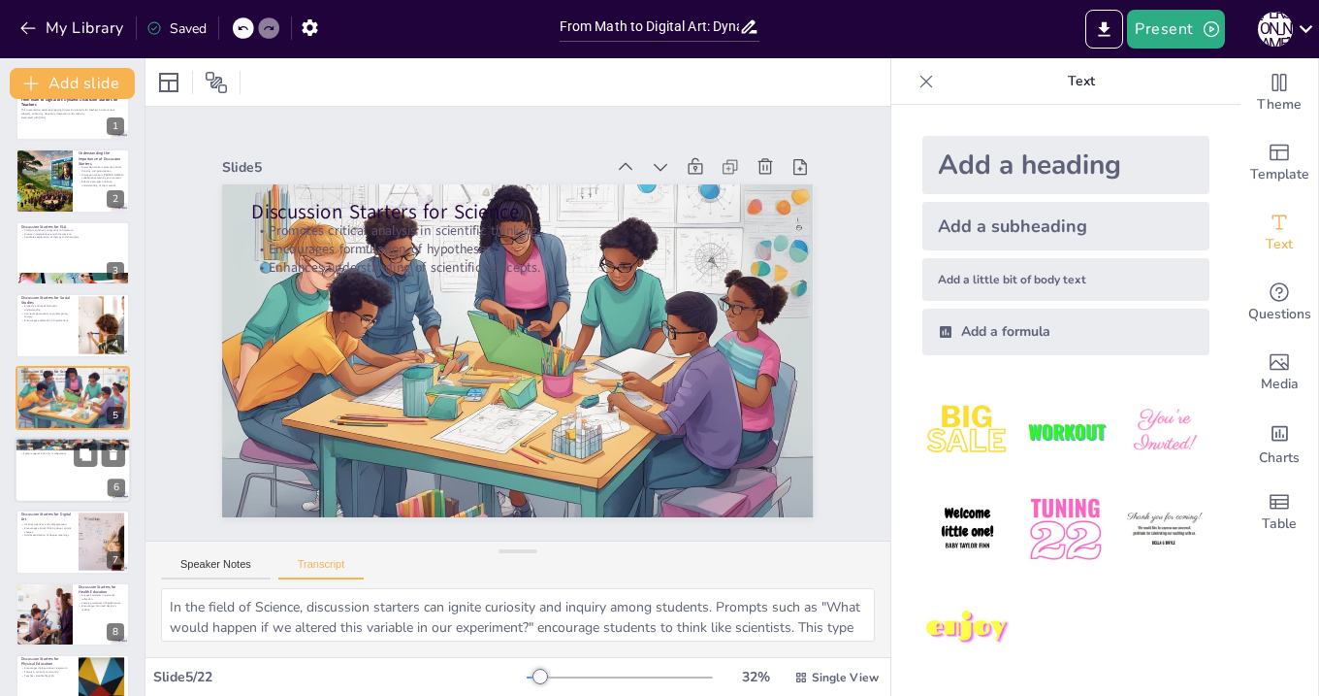
checkbox input "true"
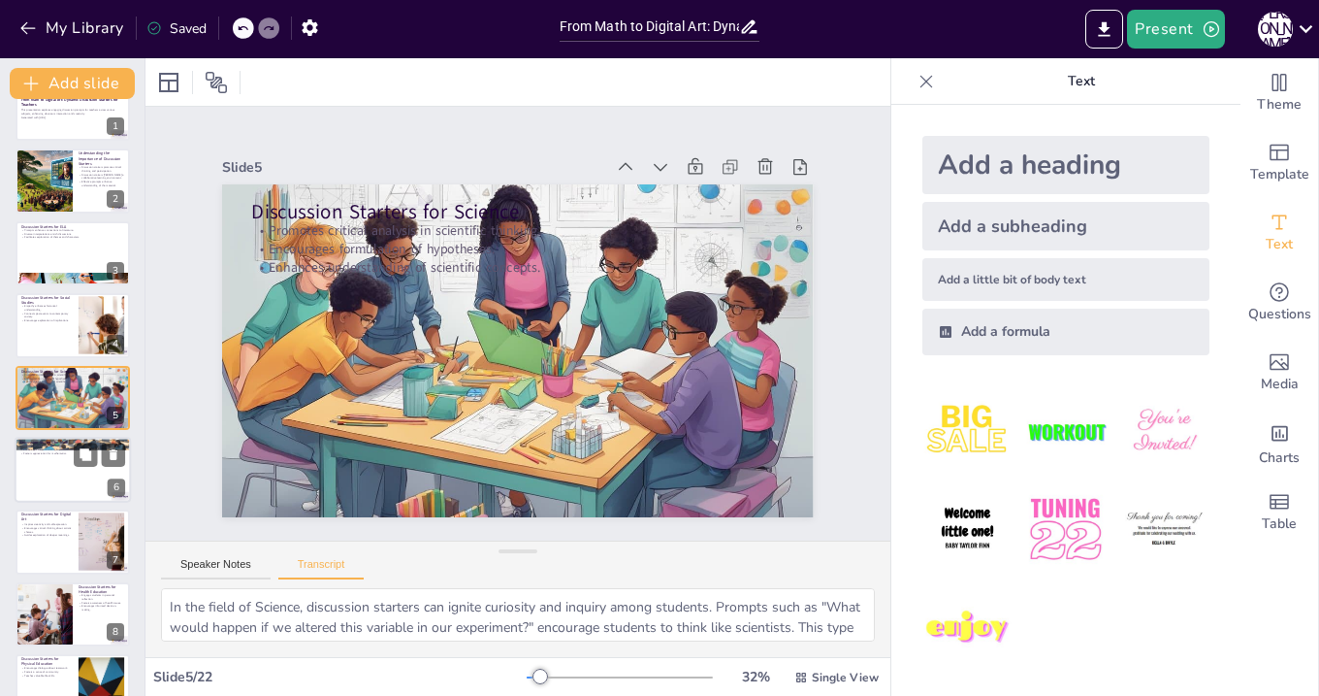
checkbox input "true"
click at [42, 462] on div at bounding box center [73, 470] width 116 height 66
checkbox input "true"
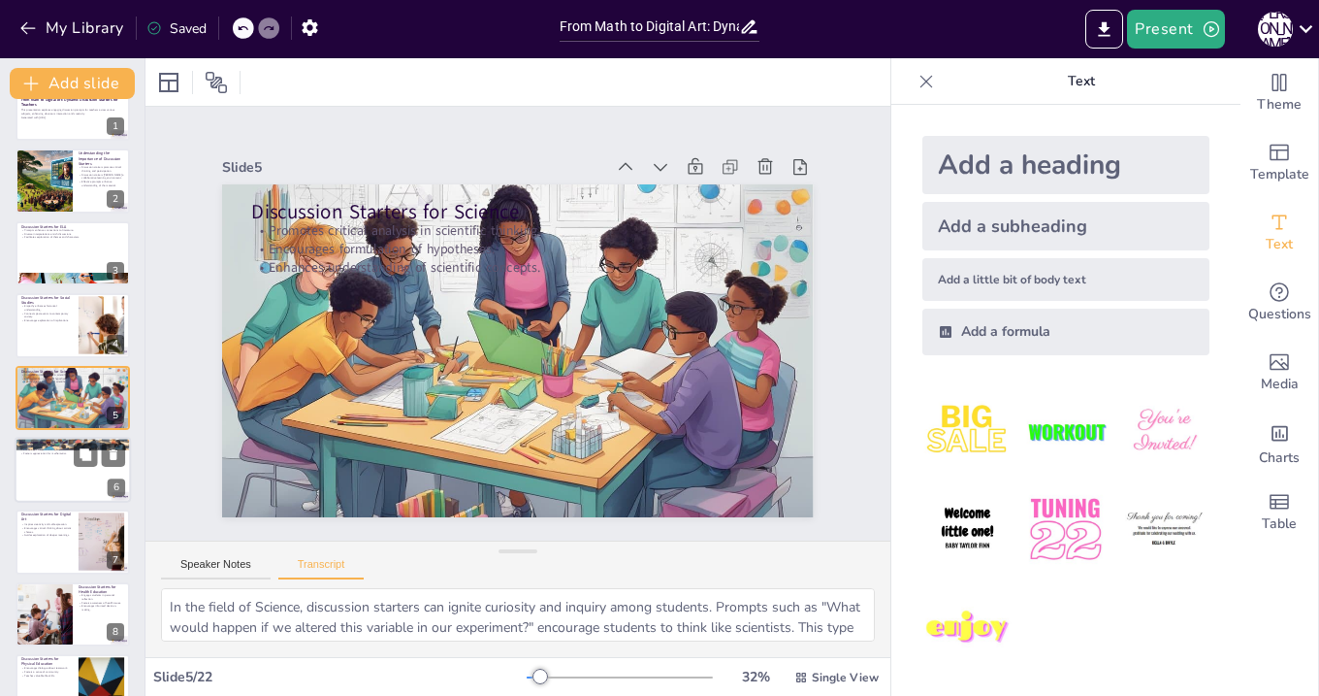
checkbox input "true"
type textarea "In Mathematics, discussion starters can make abstract concepts more tangible. S…"
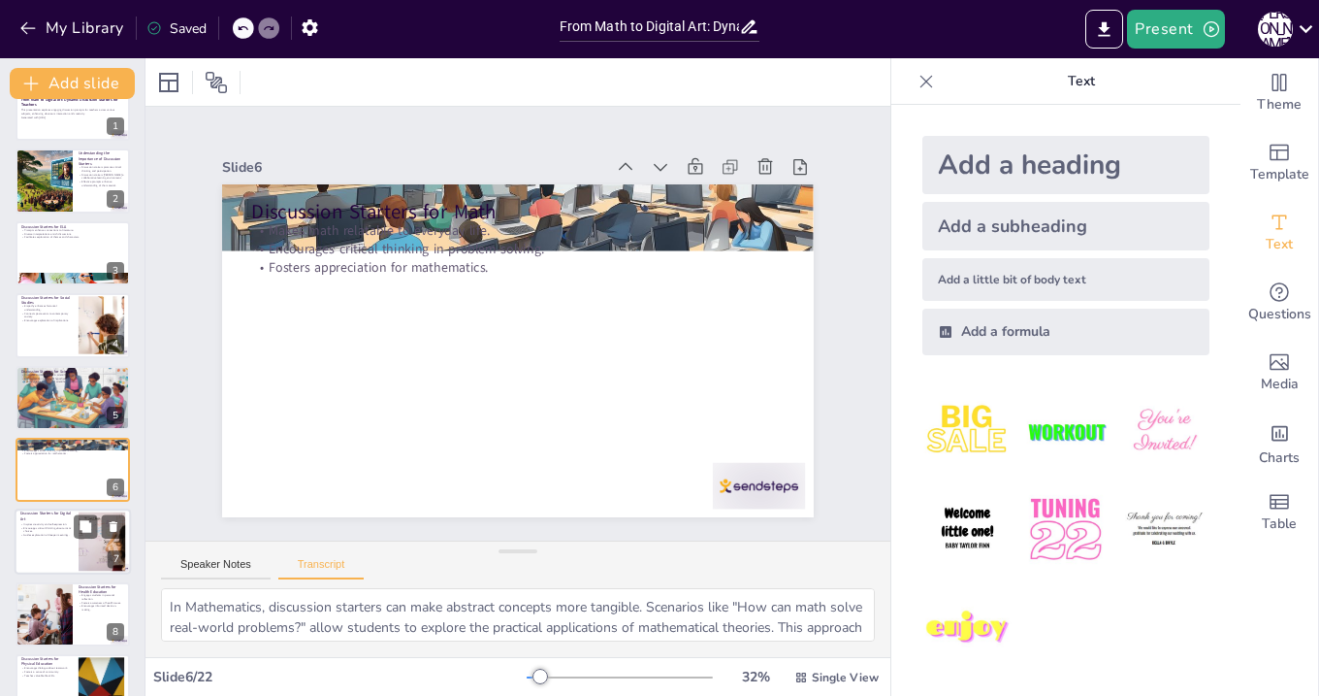
checkbox input "true"
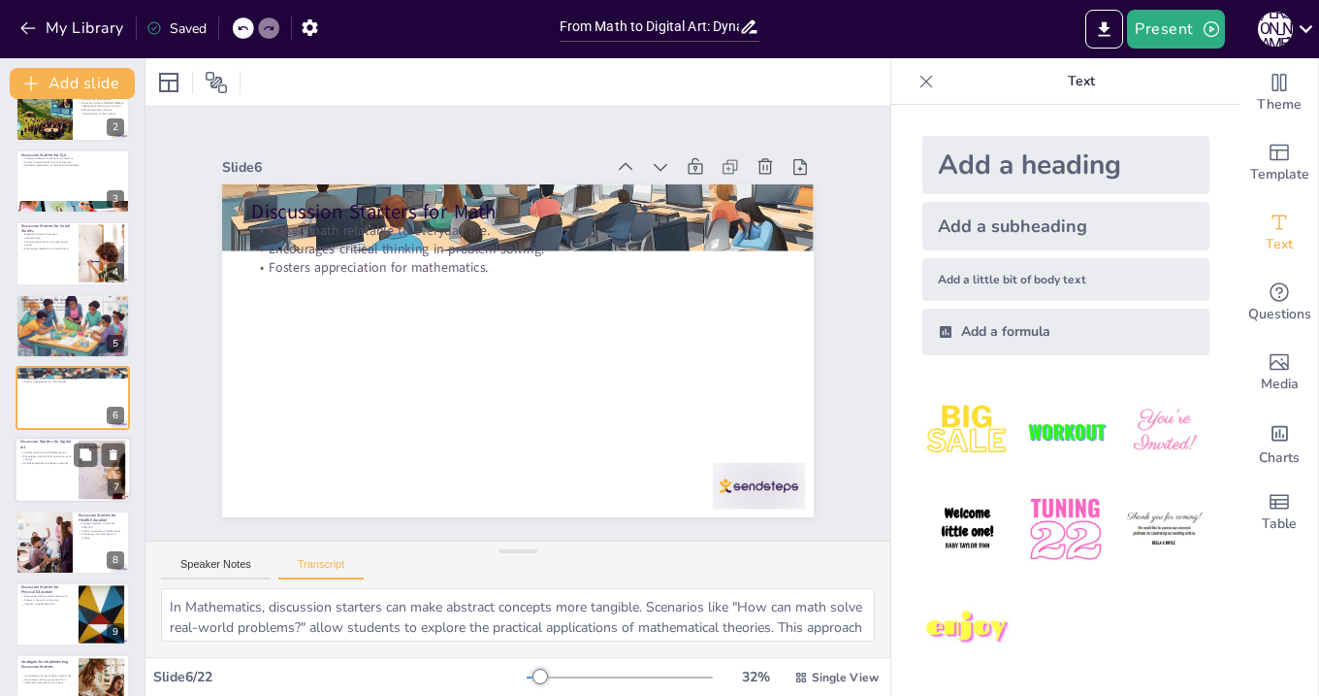
checkbox input "true"
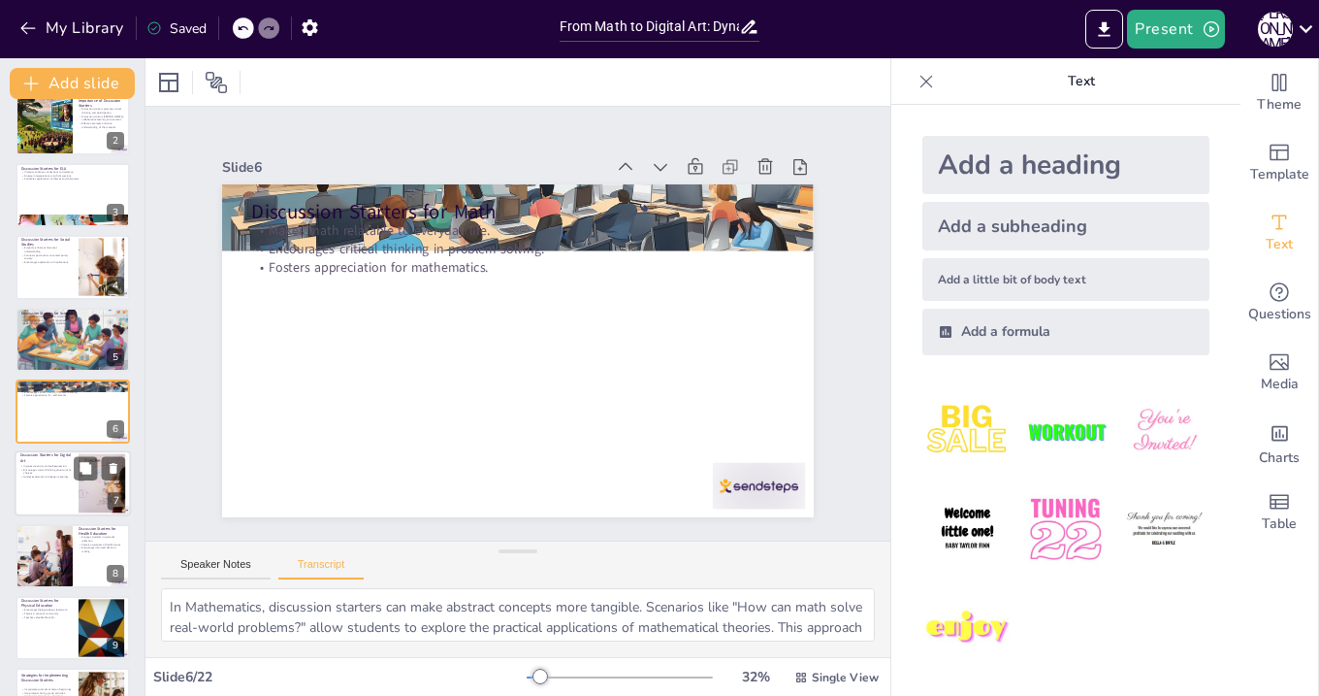
scroll to position [75, 0]
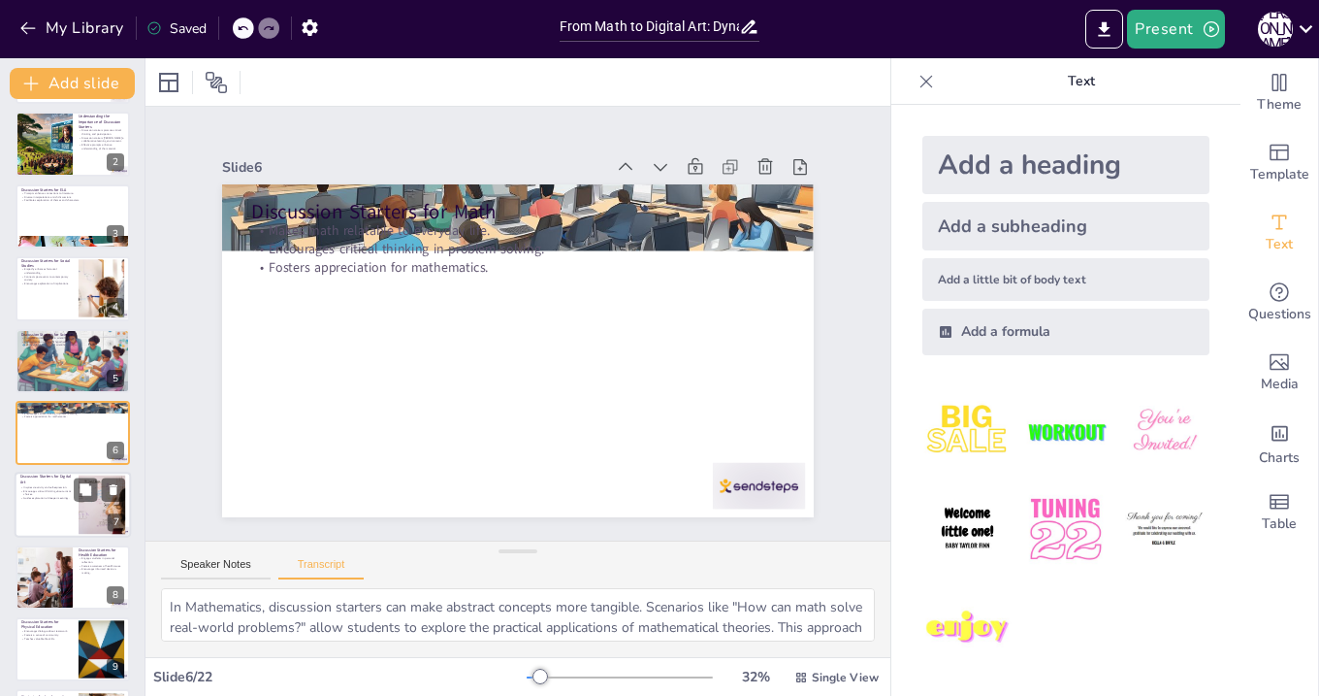
checkbox input "true"
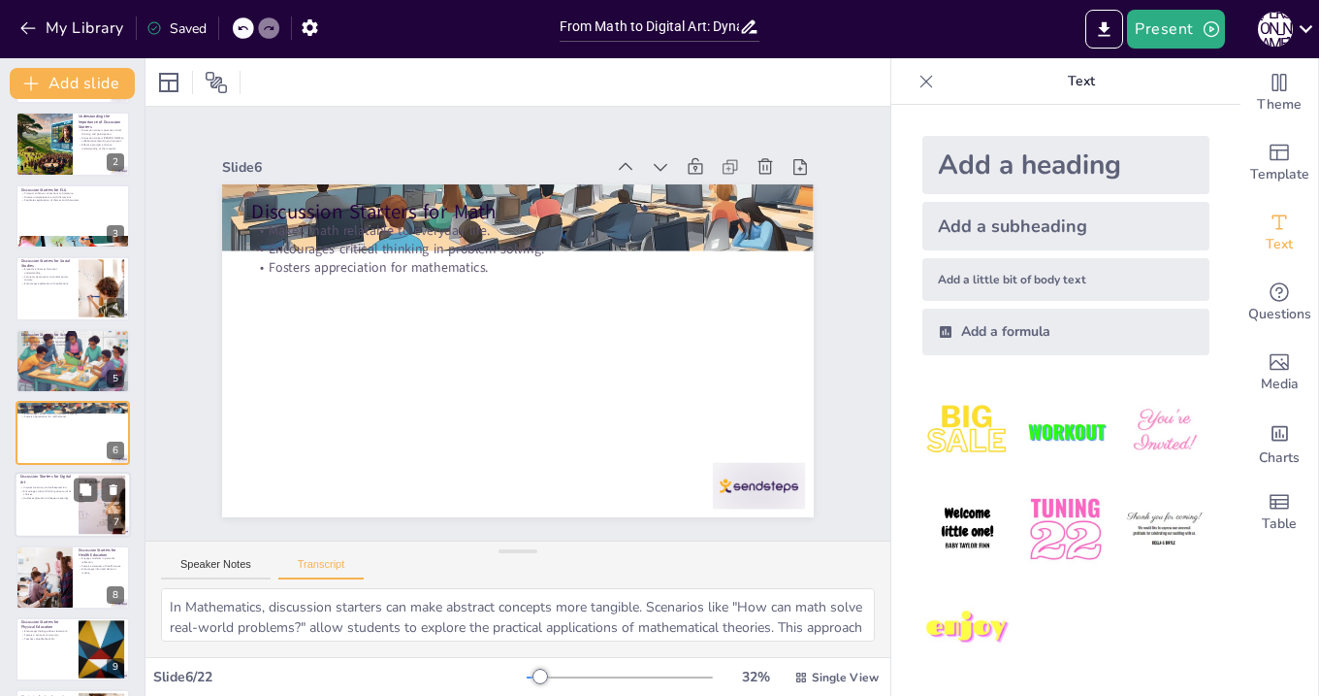
checkbox input "true"
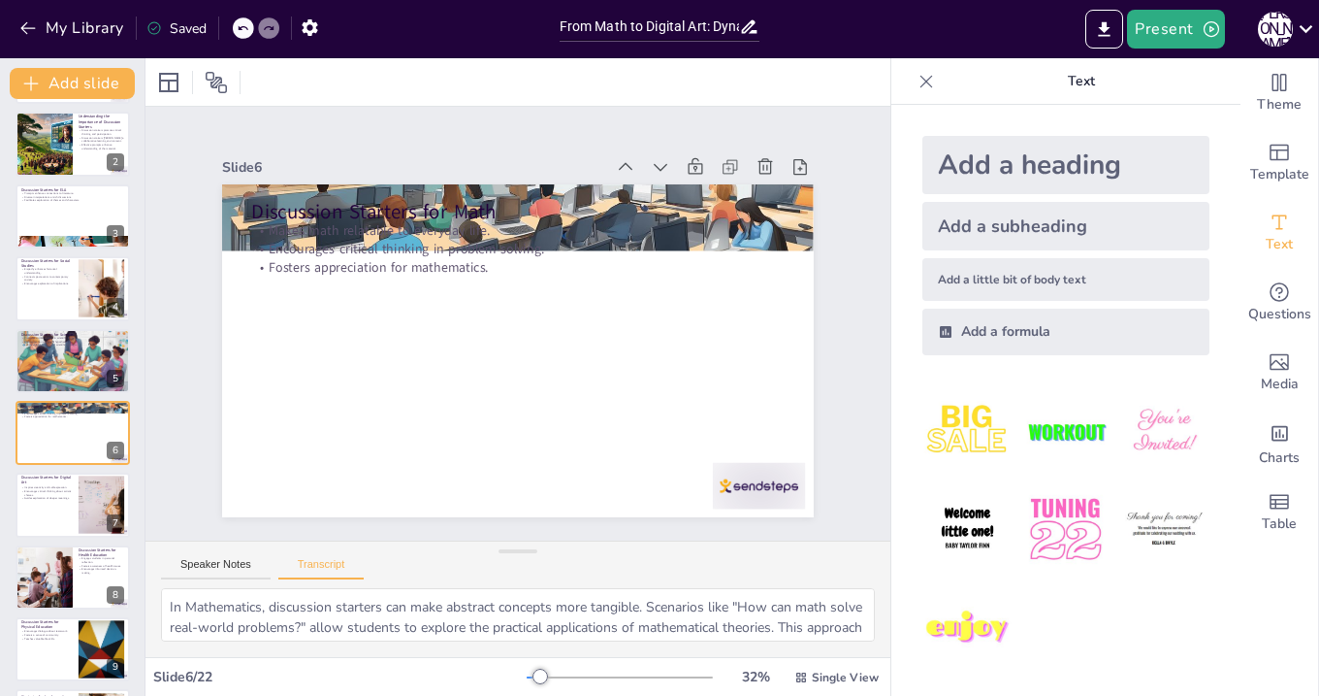
checkbox input "true"
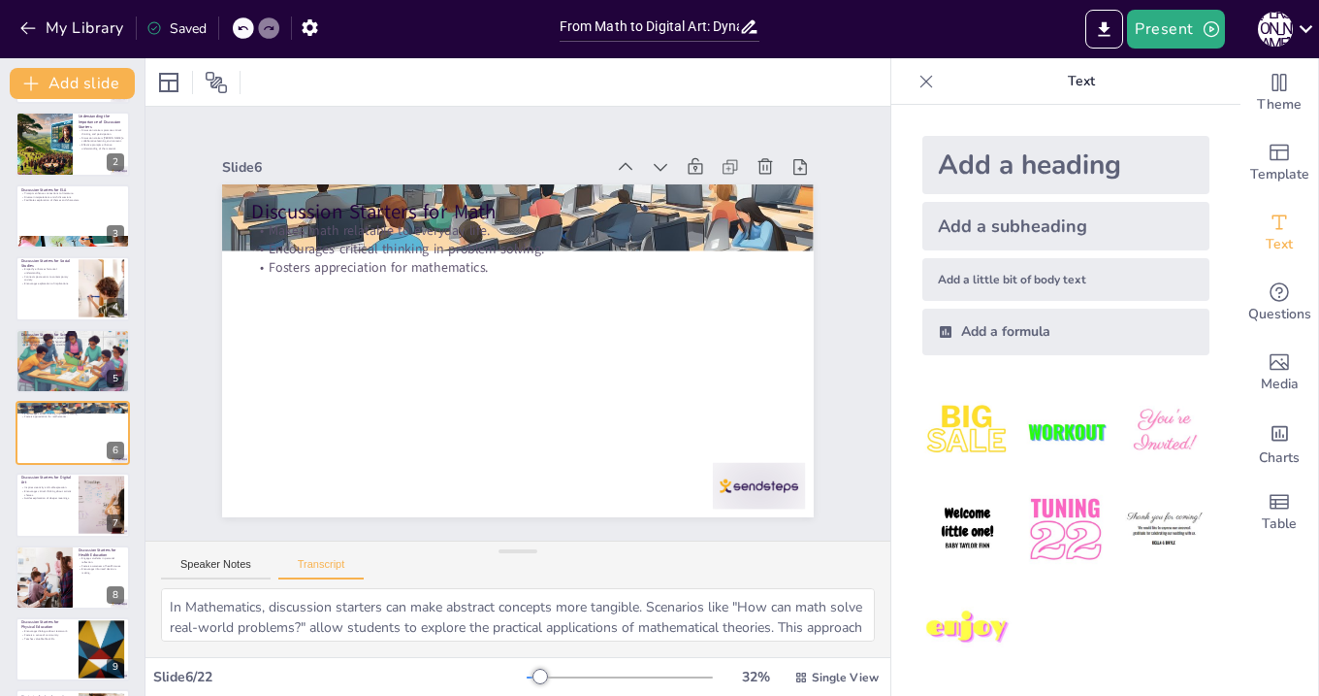
checkbox input "true"
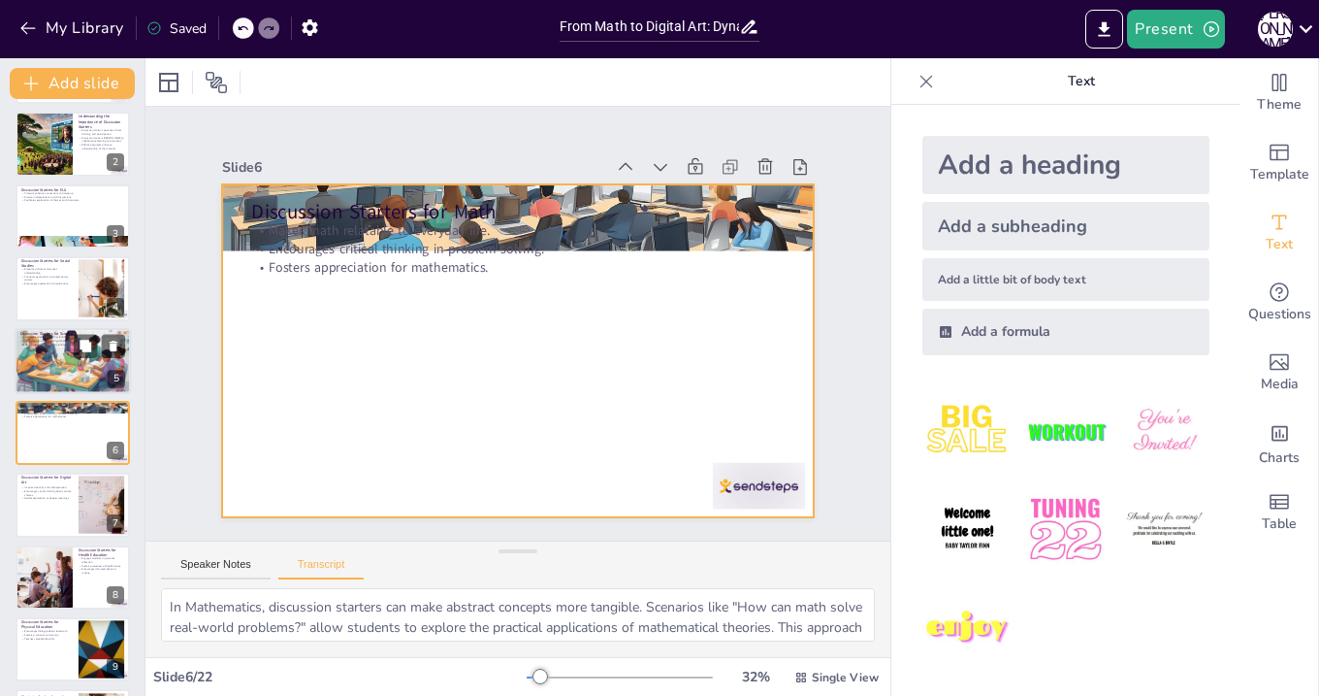
checkbox input "true"
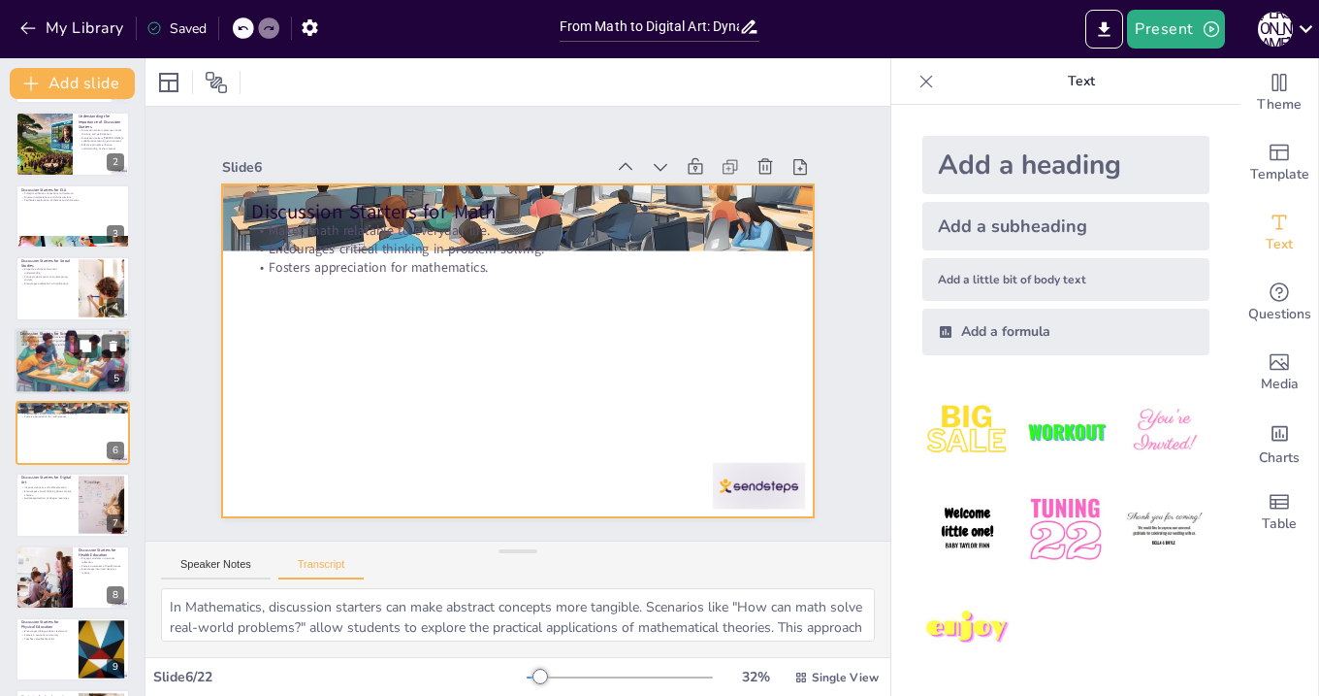
checkbox input "true"
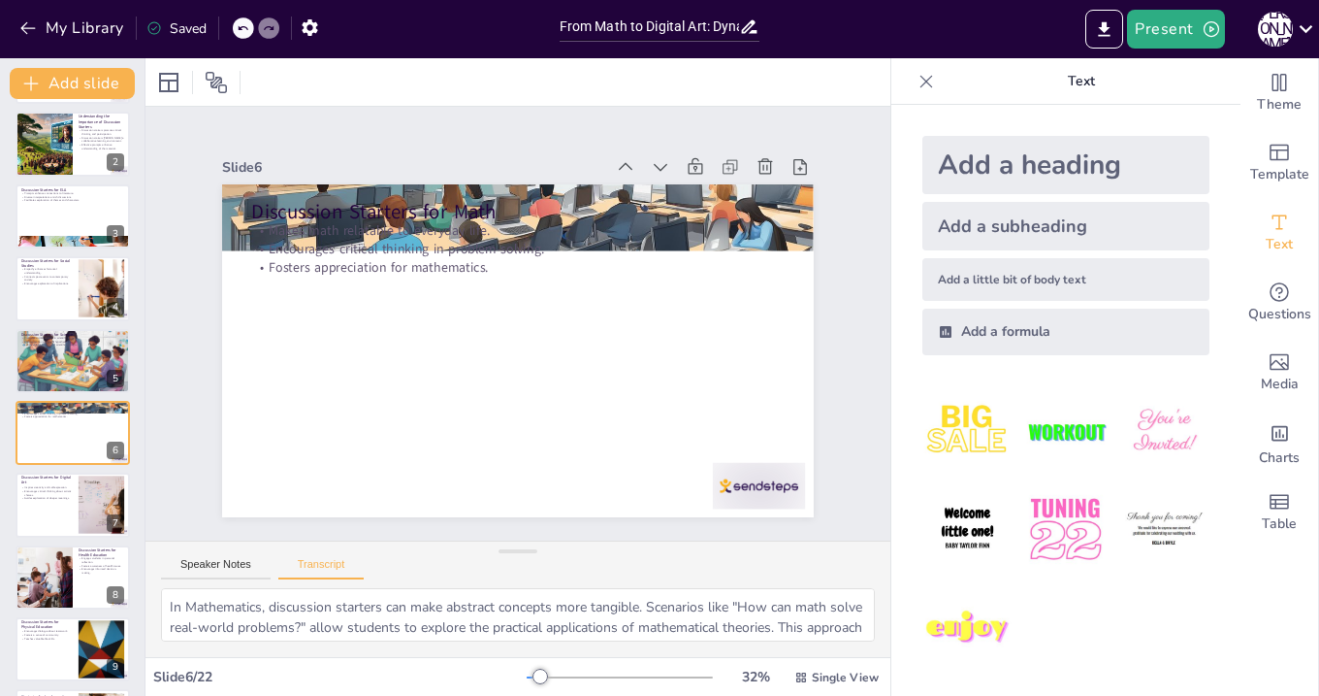
checkbox input "true"
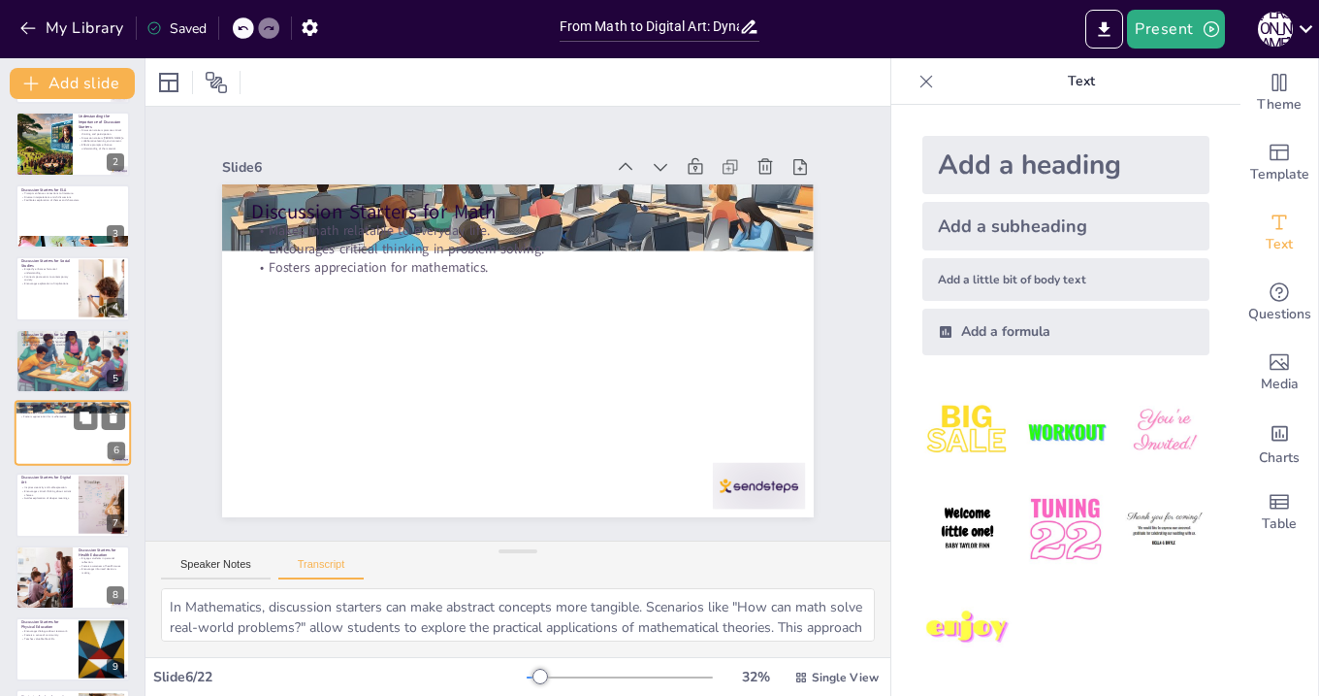
checkbox input "true"
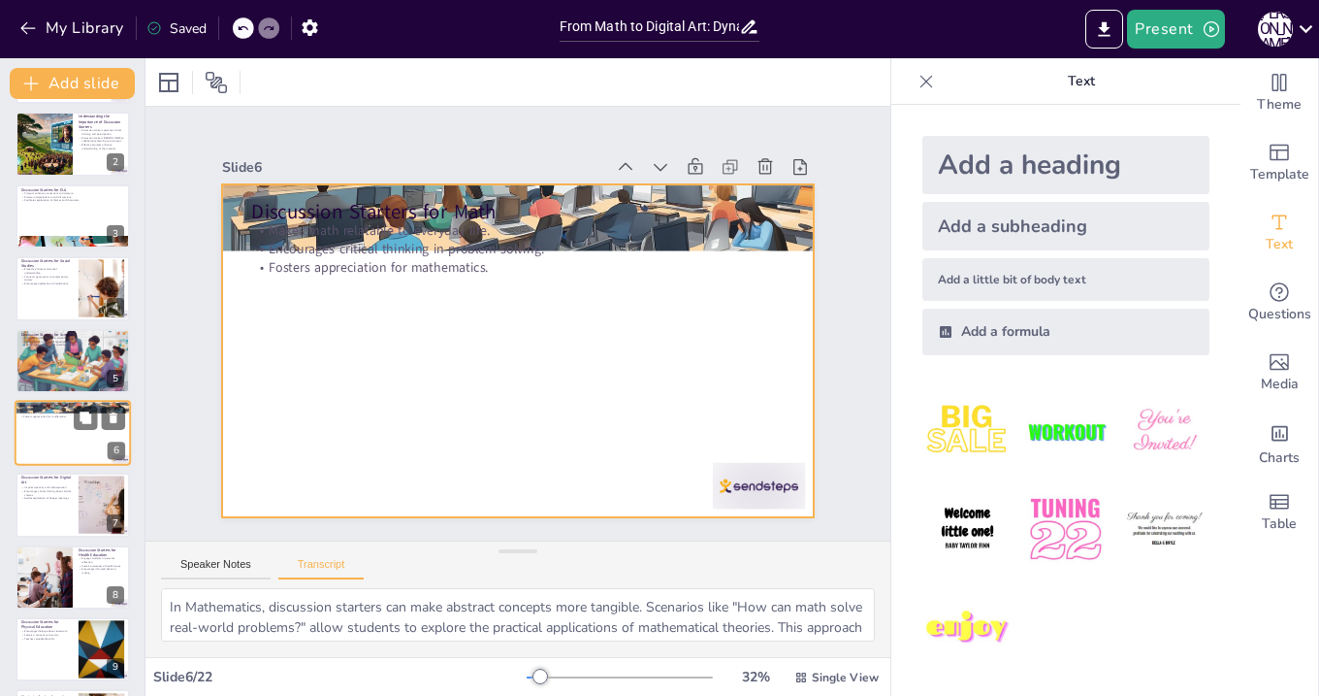
click at [69, 428] on div at bounding box center [73, 433] width 116 height 66
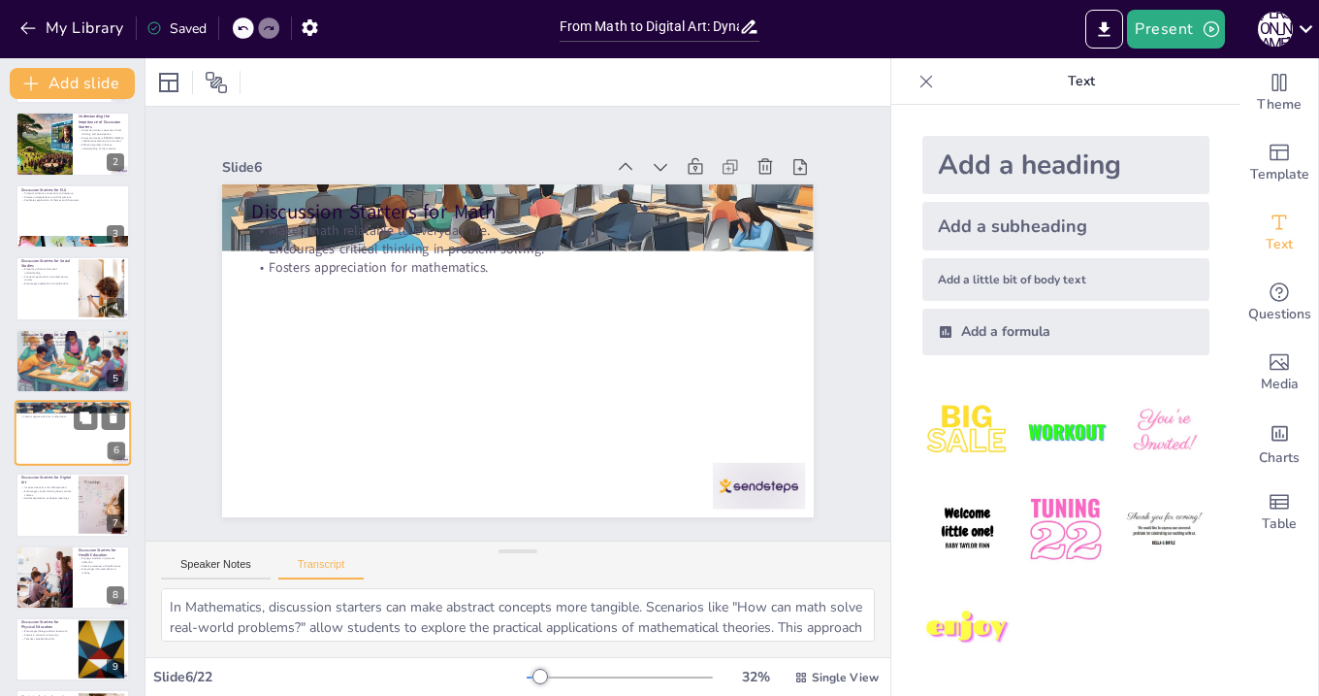
scroll to position [110, 0]
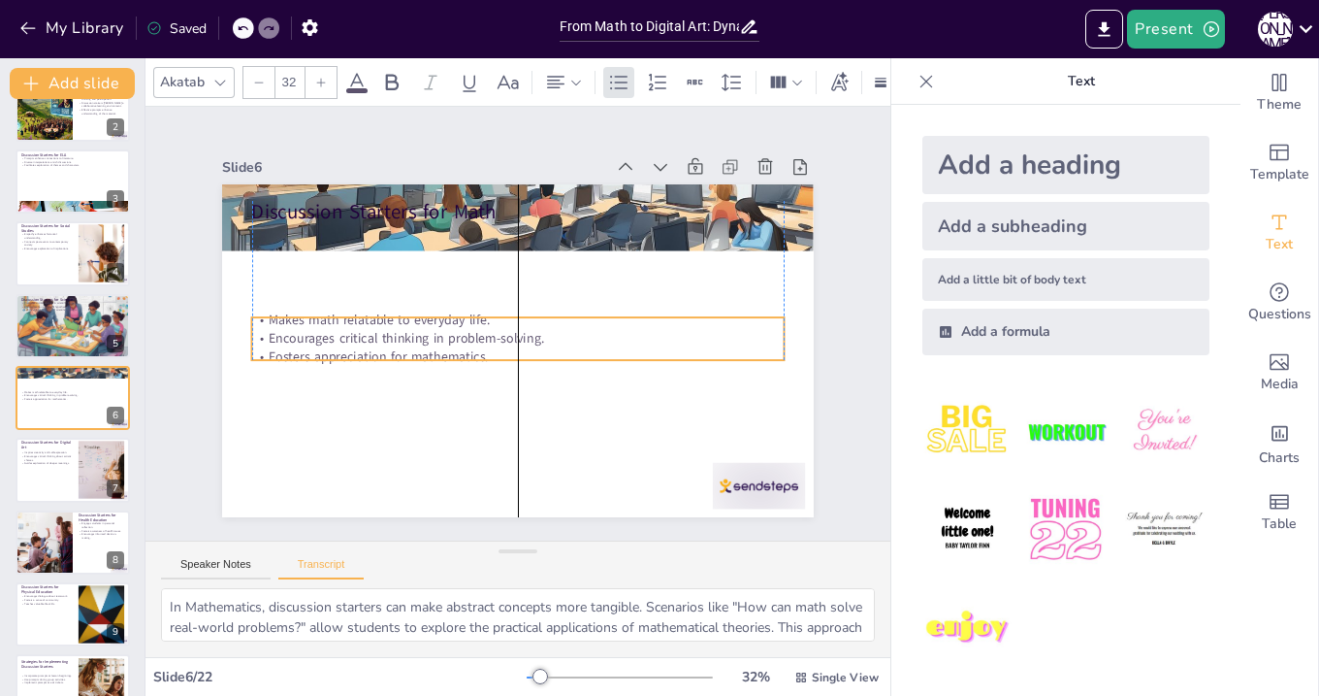
drag, startPoint x: 369, startPoint y: 227, endPoint x: 370, endPoint y: 316, distance: 89.3
click at [370, 316] on p "Makes math relatable to everyday life." at bounding box center [519, 320] width 471 height 282
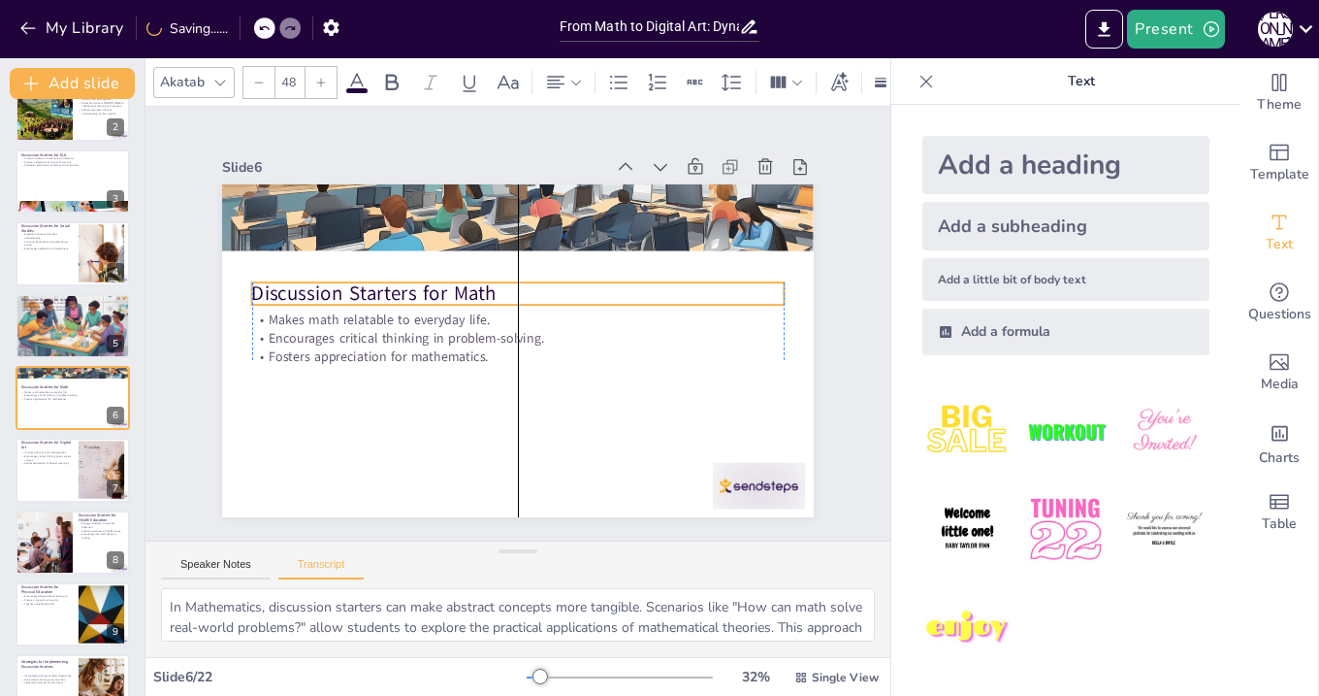
drag, startPoint x: 463, startPoint y: 213, endPoint x: 462, endPoint y: 295, distance: 81.5
click at [462, 296] on p "Discussion Starters for Math" at bounding box center [527, 295] width 515 height 191
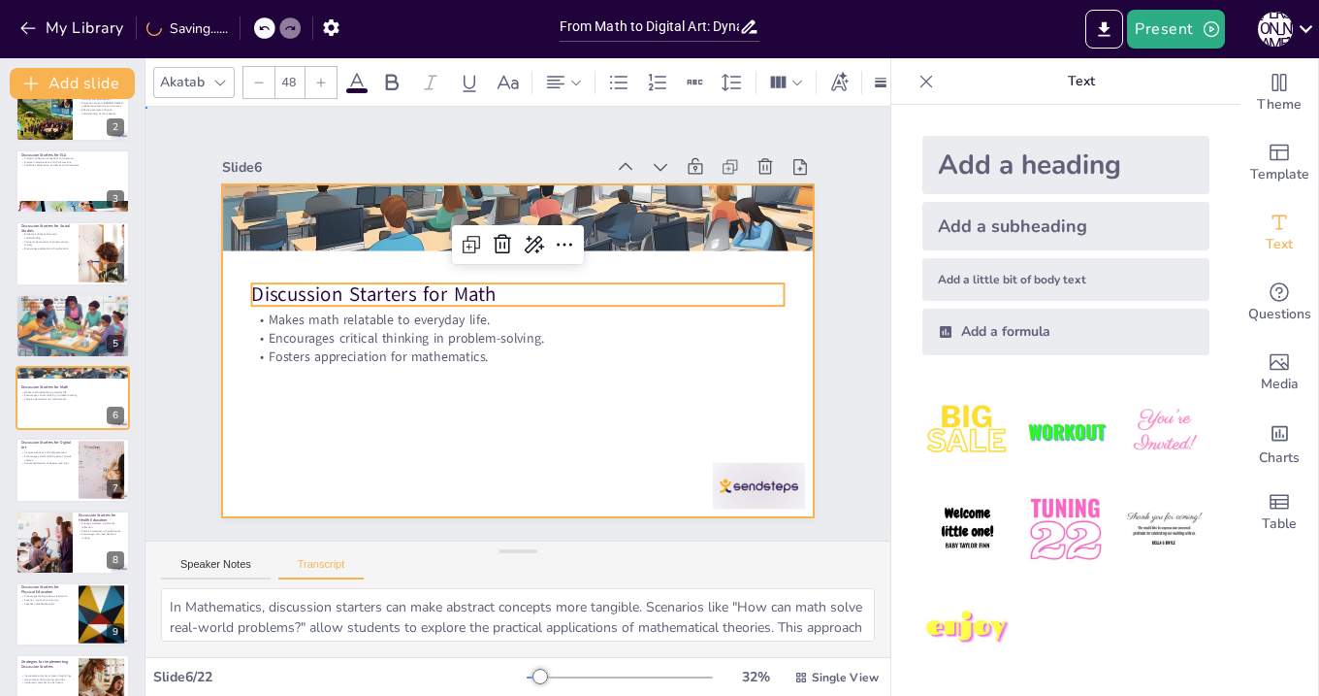
click at [530, 420] on div at bounding box center [493, 335] width 544 height 676
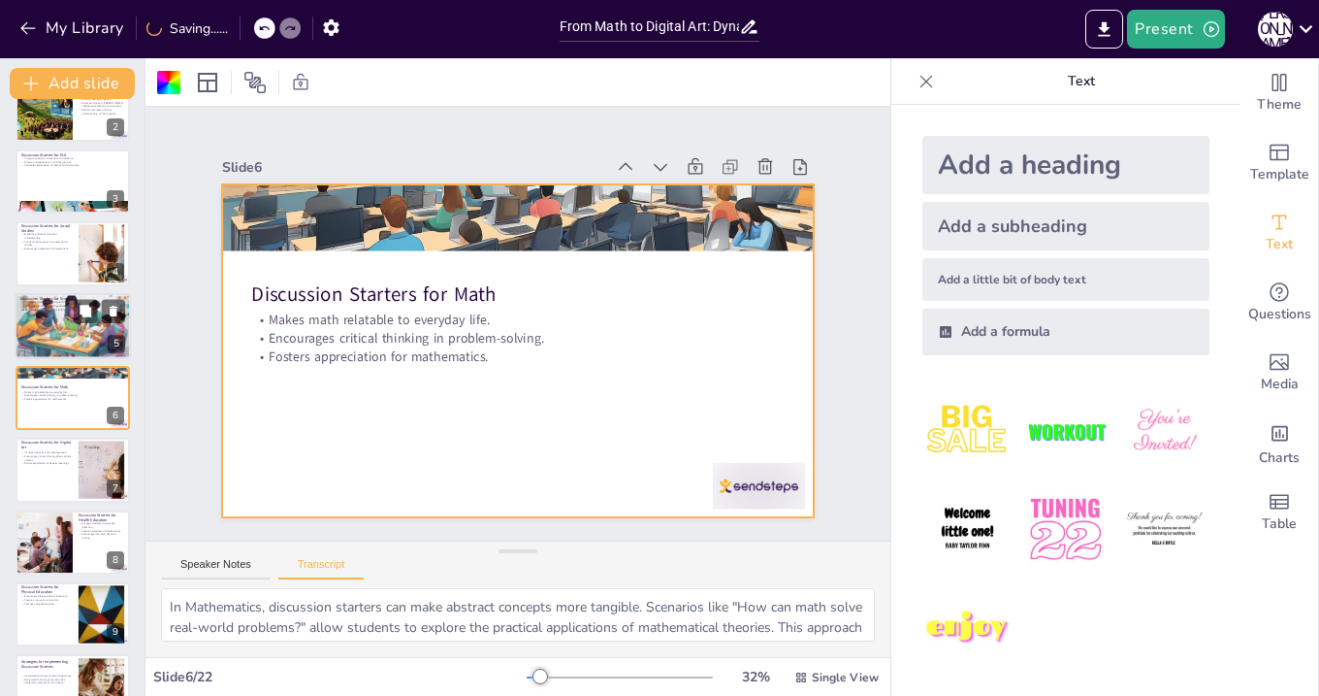
click at [85, 343] on div at bounding box center [73, 326] width 116 height 80
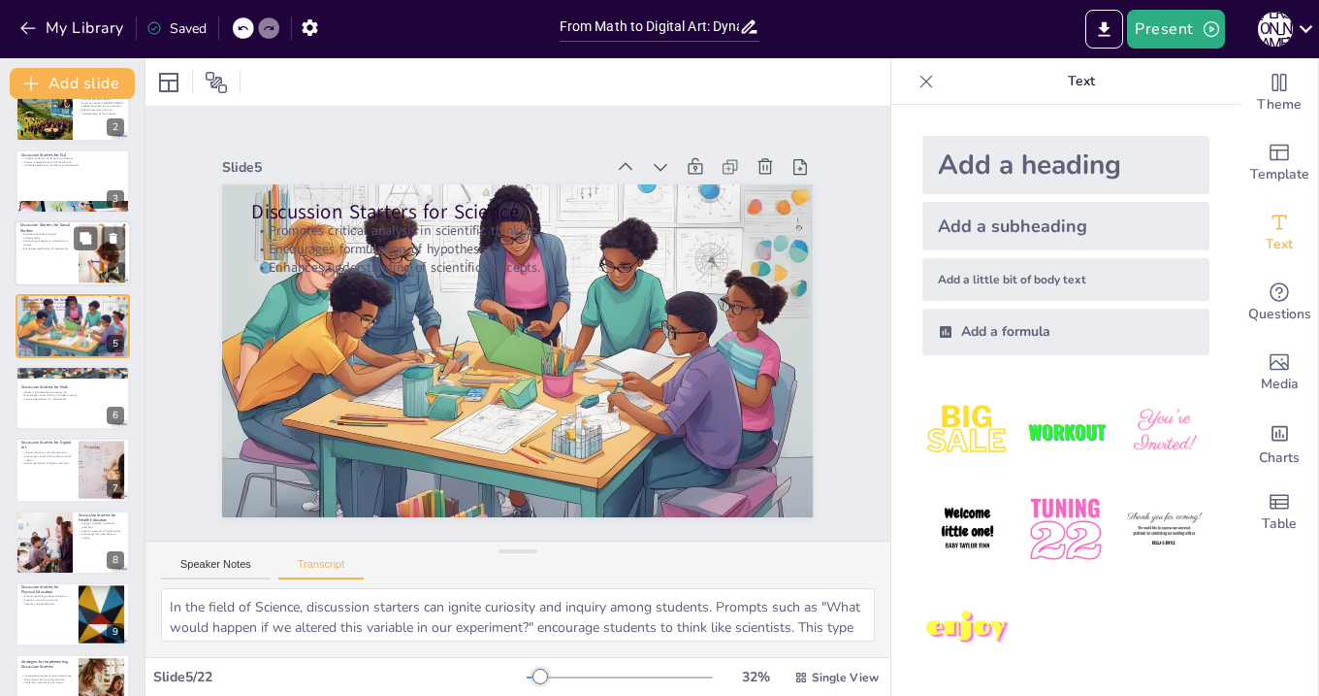
scroll to position [38, 0]
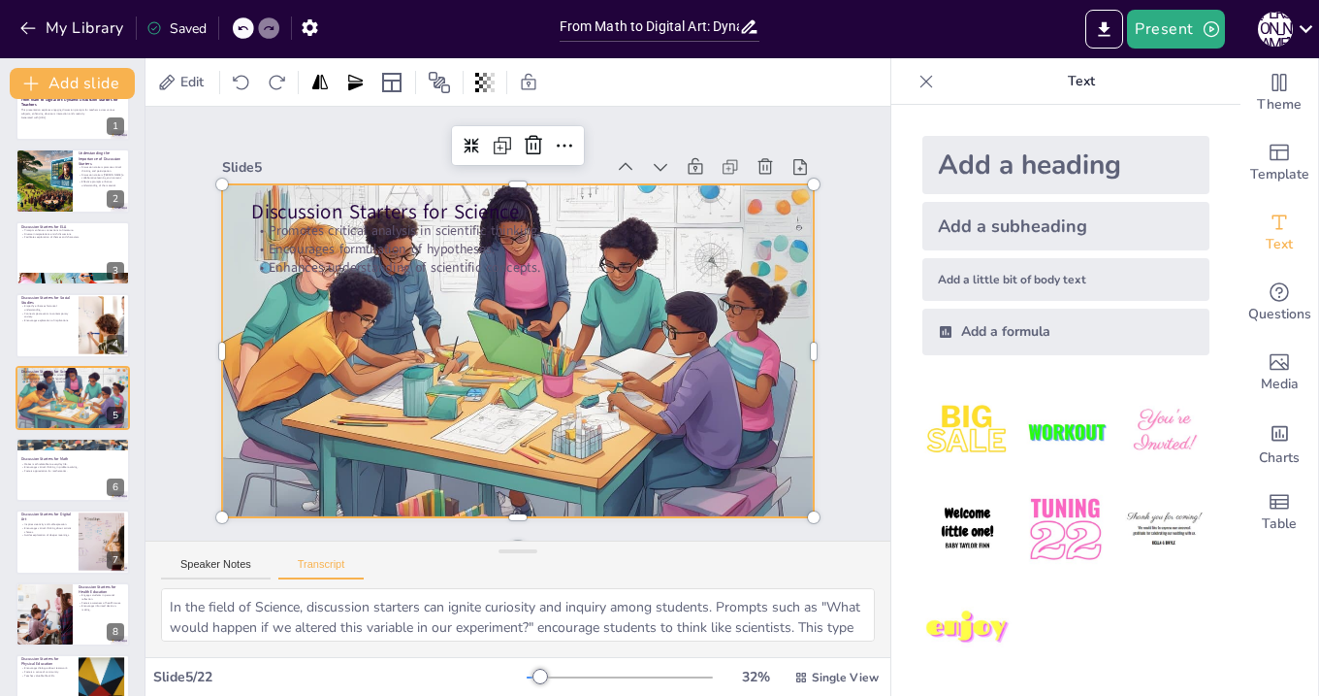
click at [795, 198] on div at bounding box center [512, 349] width 663 height 519
click at [564, 144] on icon at bounding box center [564, 145] width 23 height 23
click at [668, 125] on div "Slide 1 From Math to Digital Art: Dynamic Discussion Starters for Teachers This…" at bounding box center [518, 324] width 862 height 748
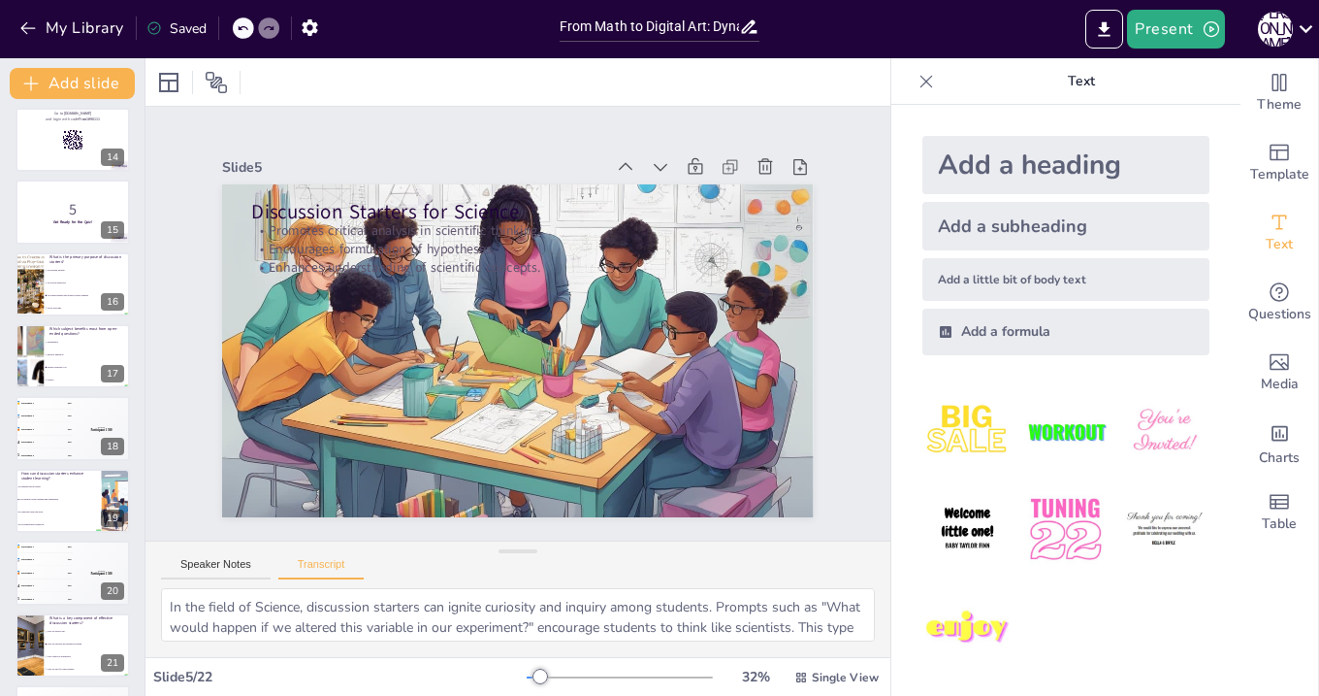
scroll to position [942, 0]
click at [40, 216] on p "5" at bounding box center [72, 212] width 105 height 21
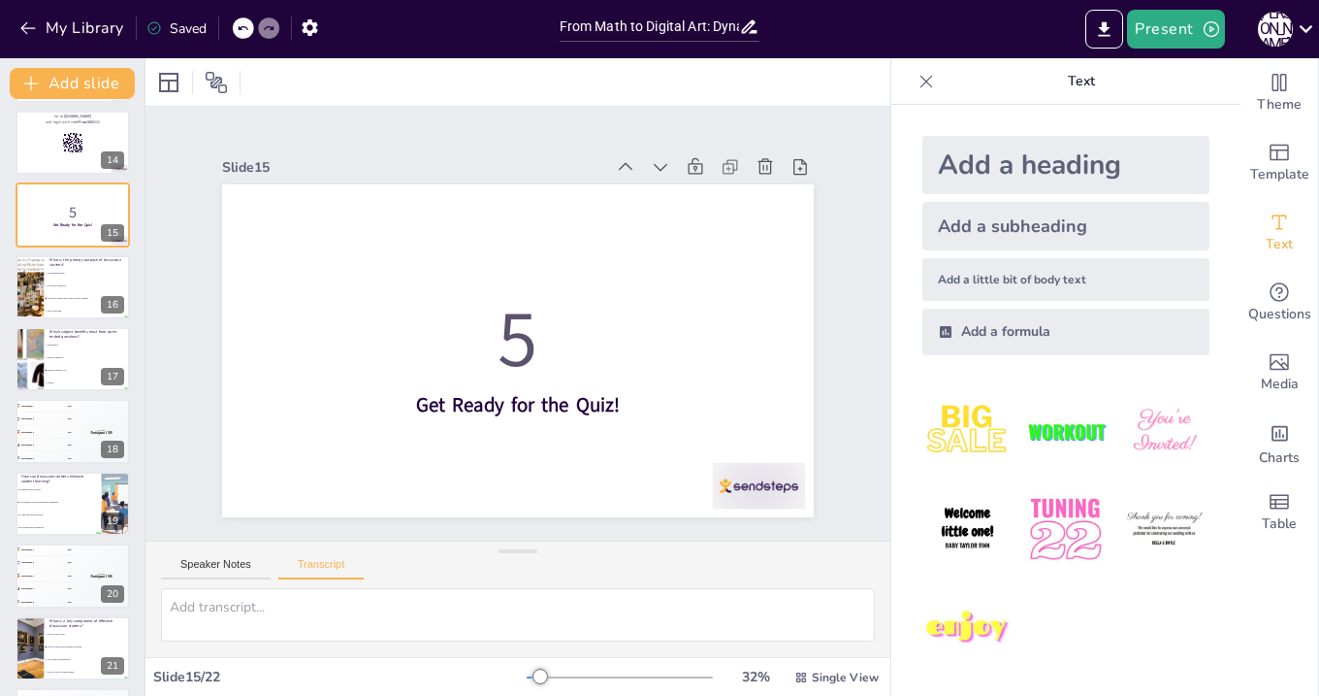
scroll to position [759, 0]
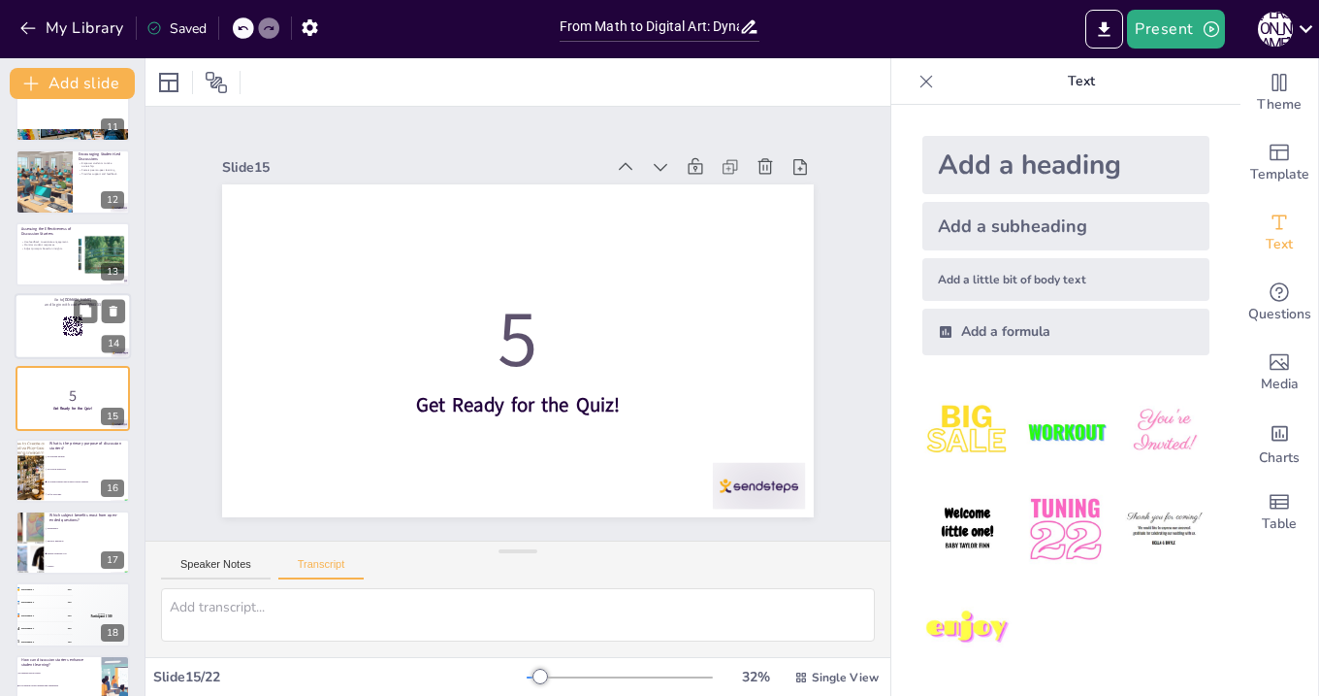
click at [53, 342] on div at bounding box center [73, 326] width 116 height 66
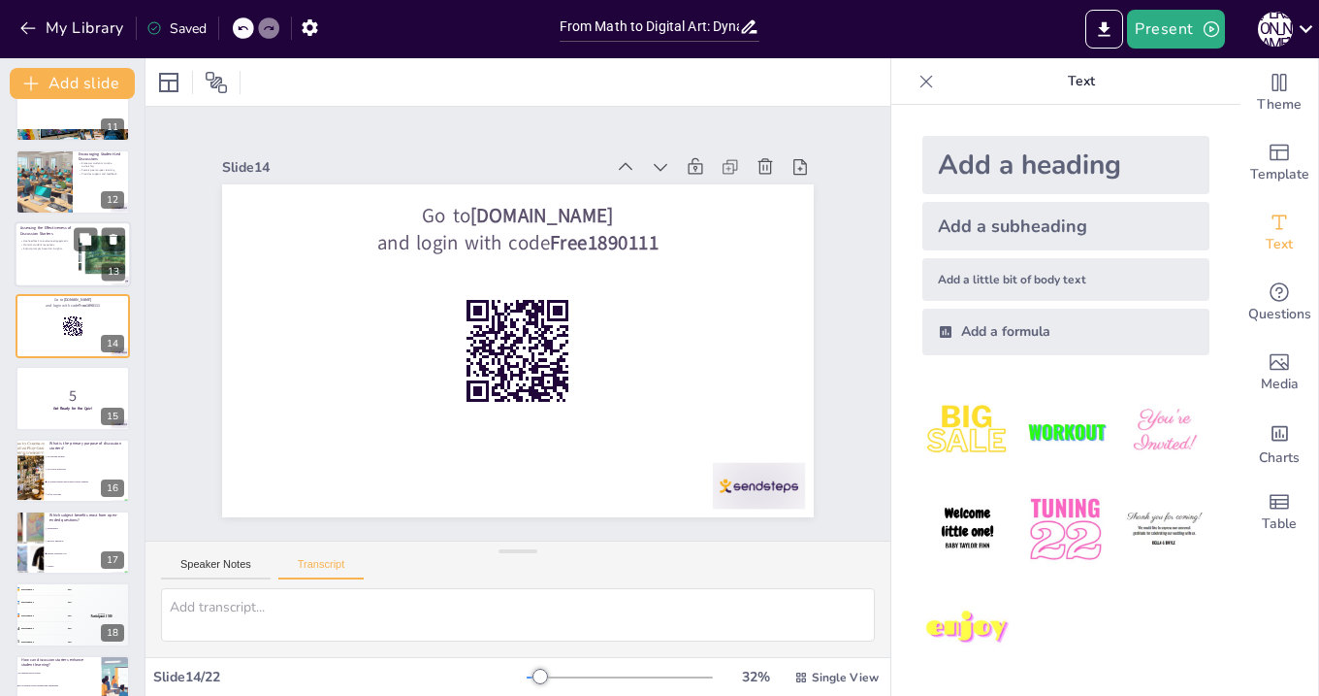
scroll to position [687, 0]
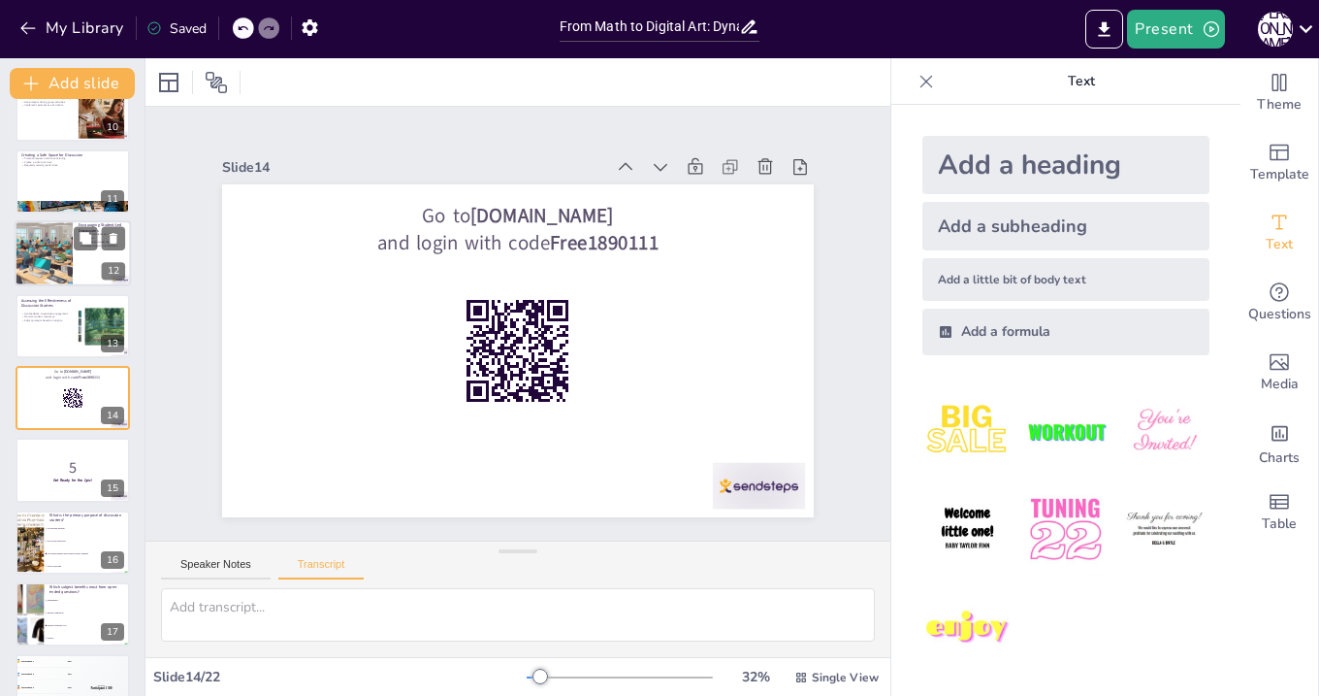
click at [56, 271] on div at bounding box center [43, 253] width 96 height 66
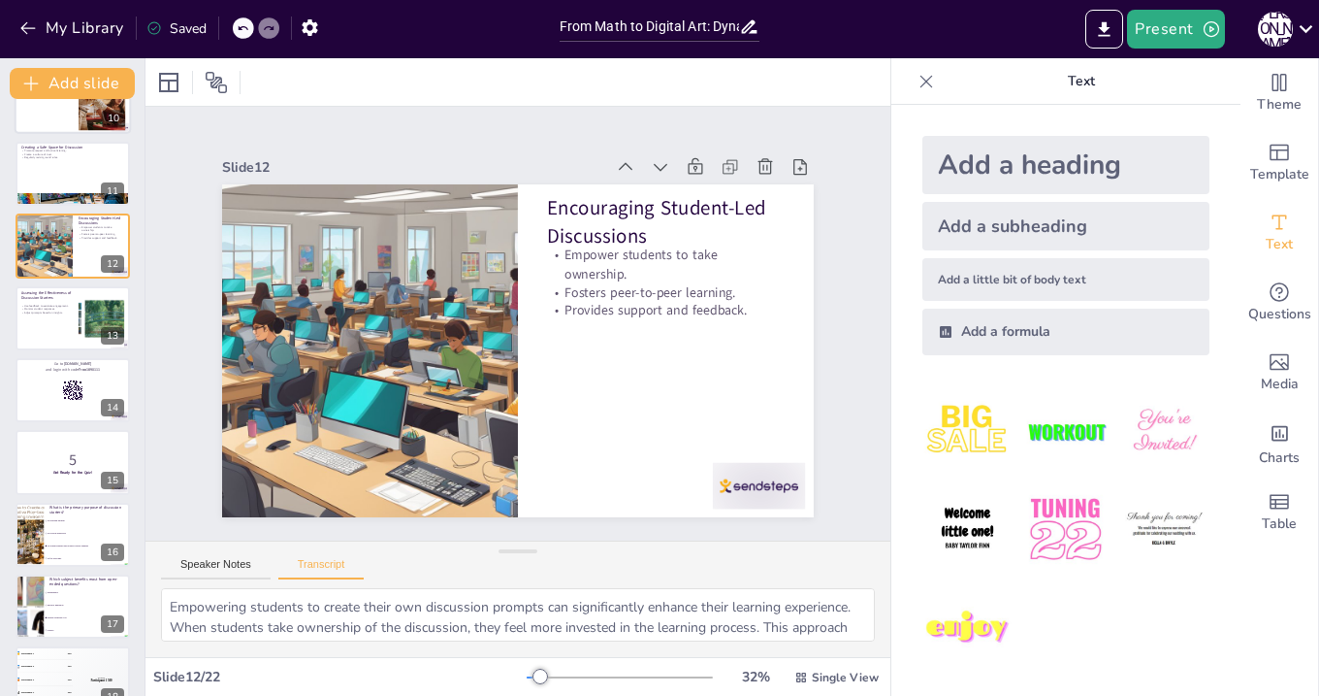
scroll to position [899, 0]
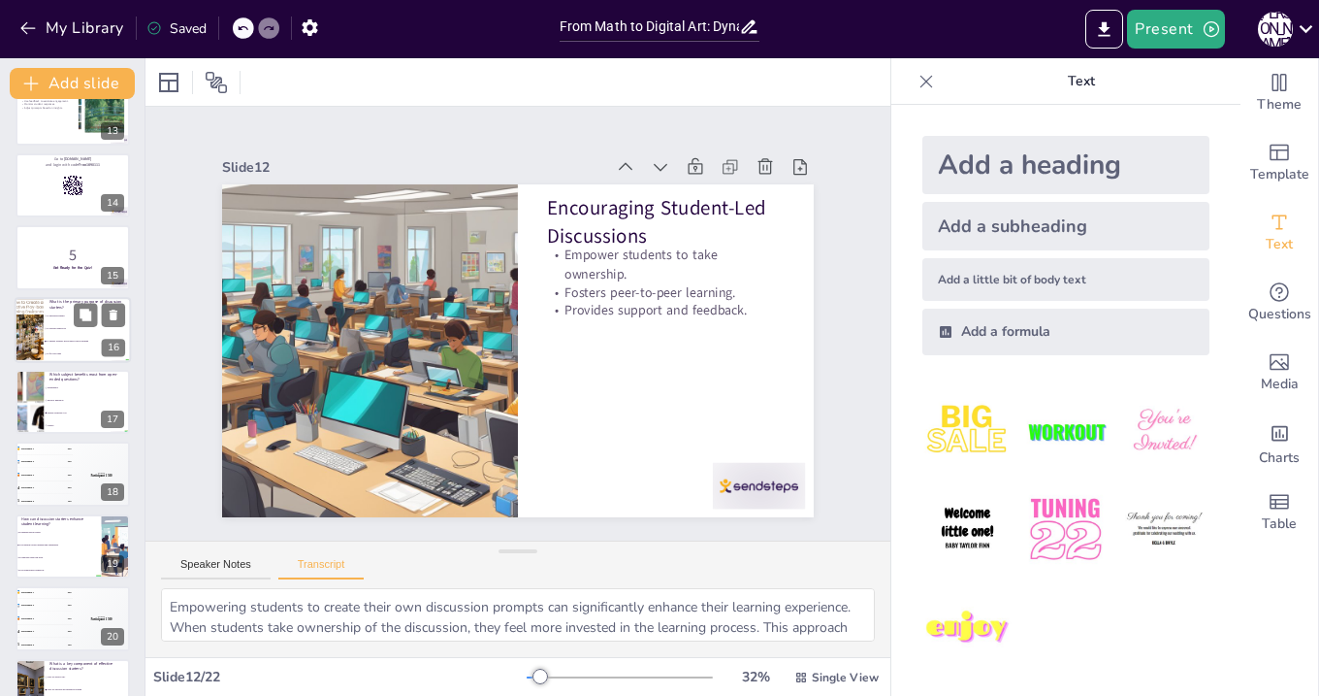
click at [53, 330] on li "To provide homework" at bounding box center [87, 328] width 87 height 13
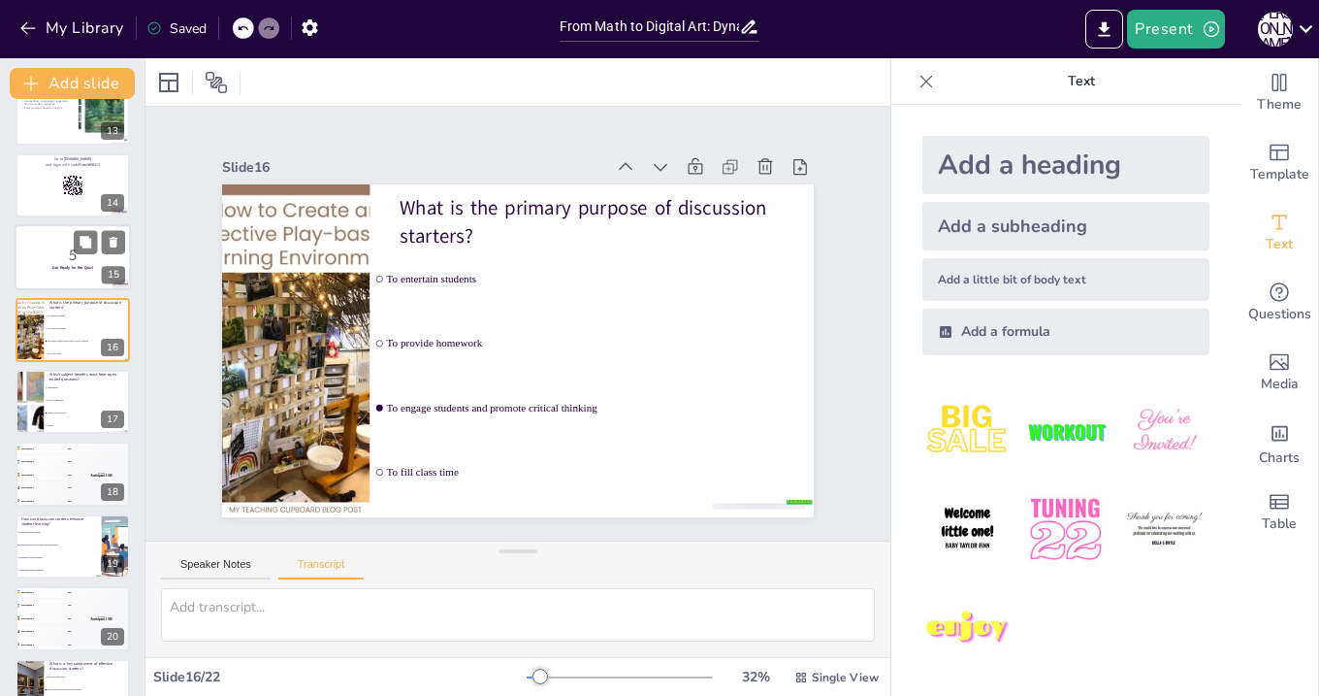
scroll to position [831, 0]
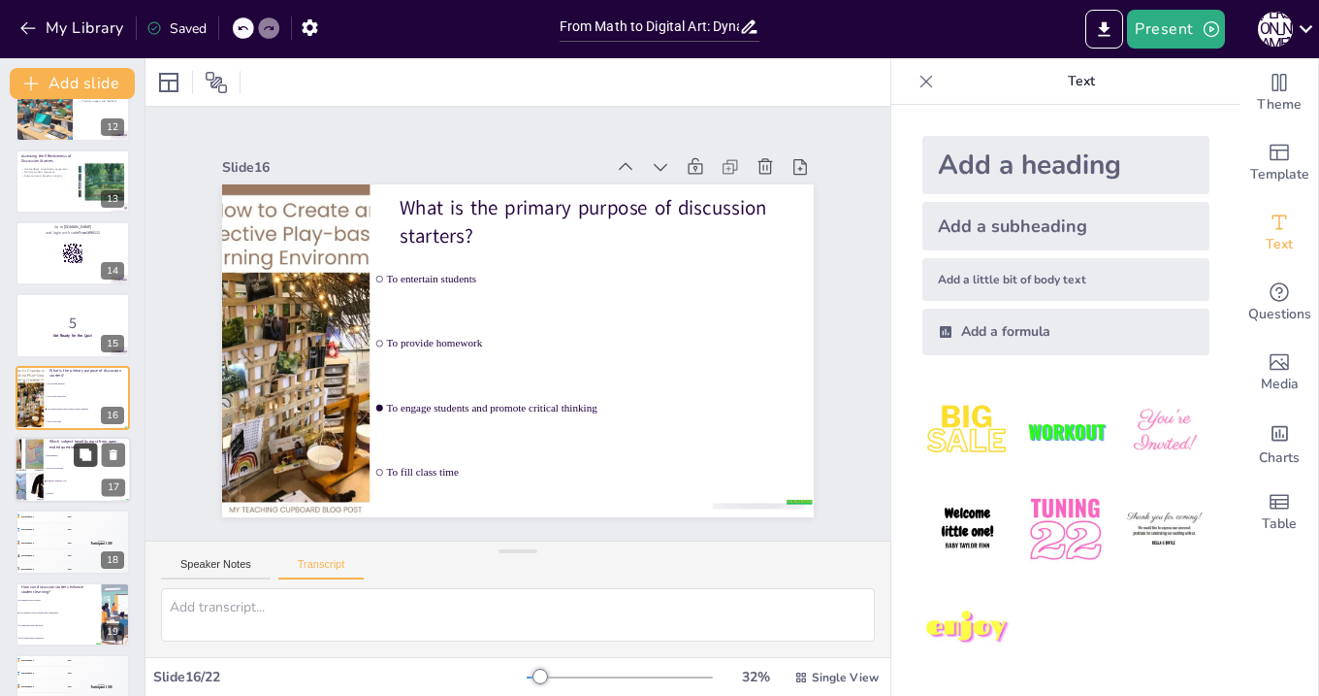
click at [75, 464] on button at bounding box center [85, 453] width 23 height 23
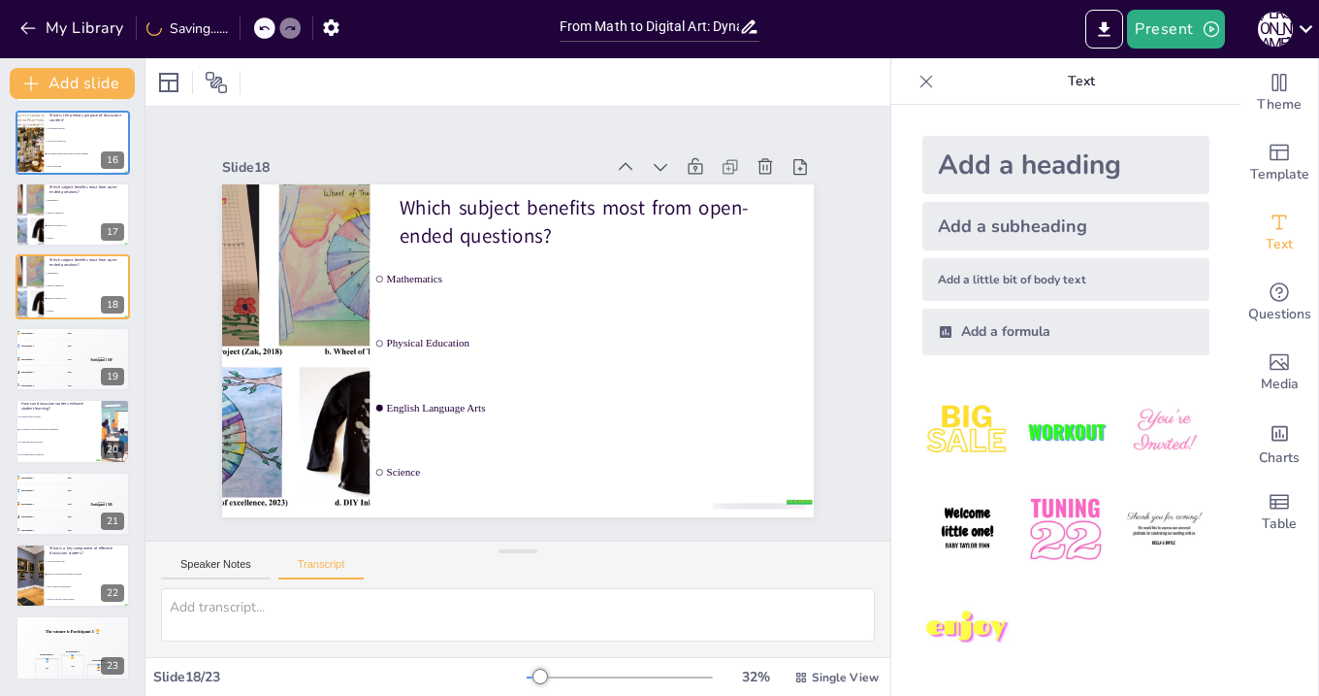
scroll to position [1087, 0]
click at [65, 499] on div "🥉 Participant 3 300" at bounding box center [44, 503] width 58 height 13
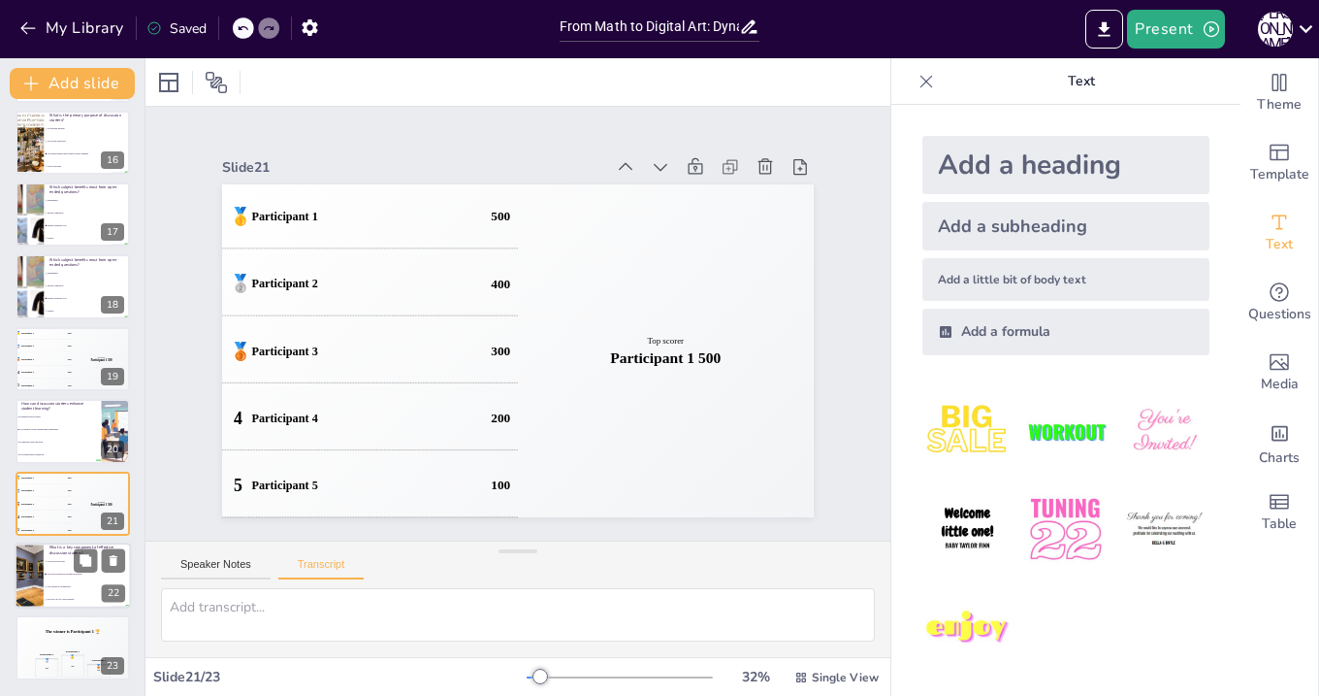
click at [62, 563] on li "They are always easy" at bounding box center [87, 561] width 87 height 13
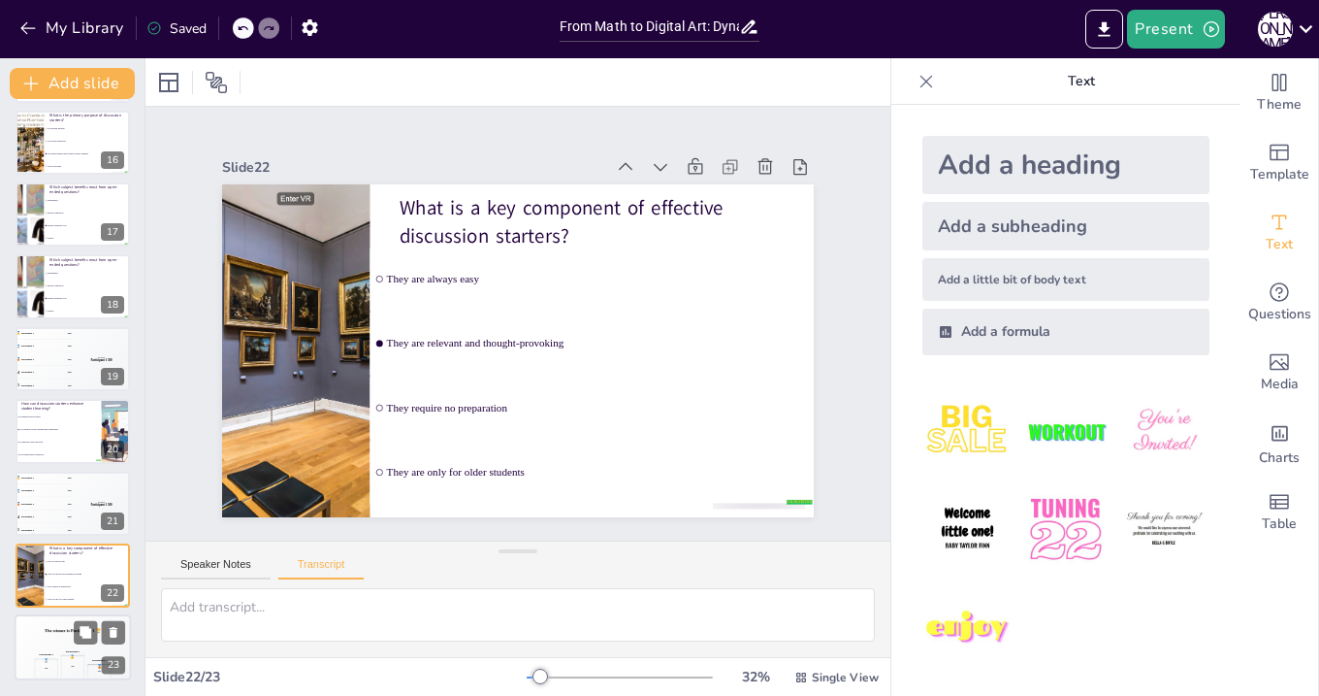
click at [53, 642] on div "The winner is Participant 1 🏆" at bounding box center [73, 631] width 116 height 33
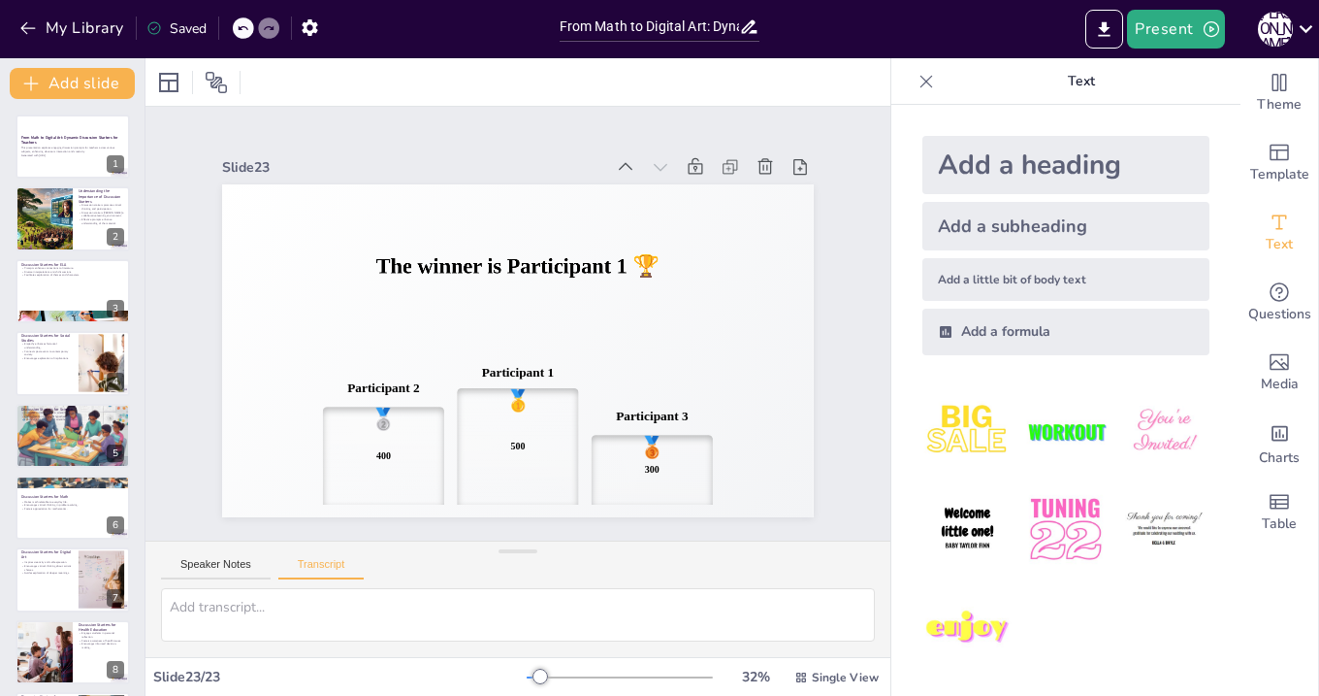
scroll to position [0, 0]
click at [60, 153] on p "This presentation explores engaging discussion prompts for teachers across vari…" at bounding box center [72, 149] width 105 height 7
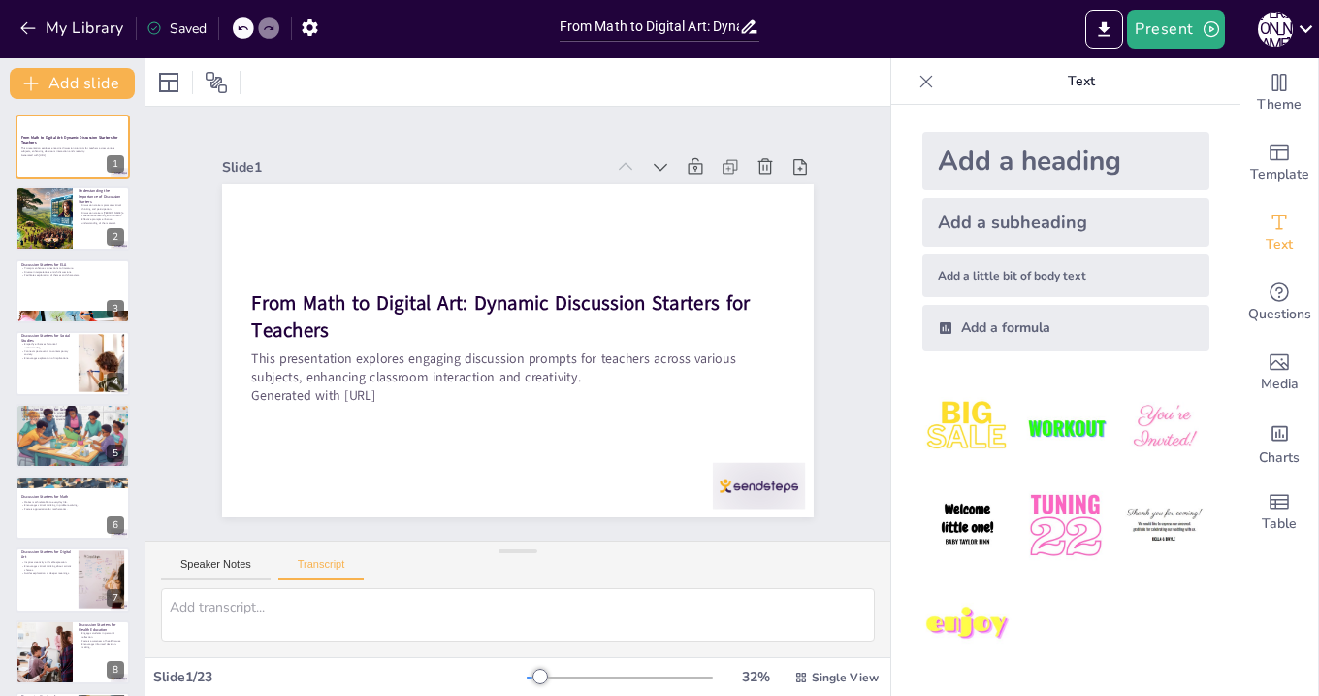
scroll to position [1, 0]
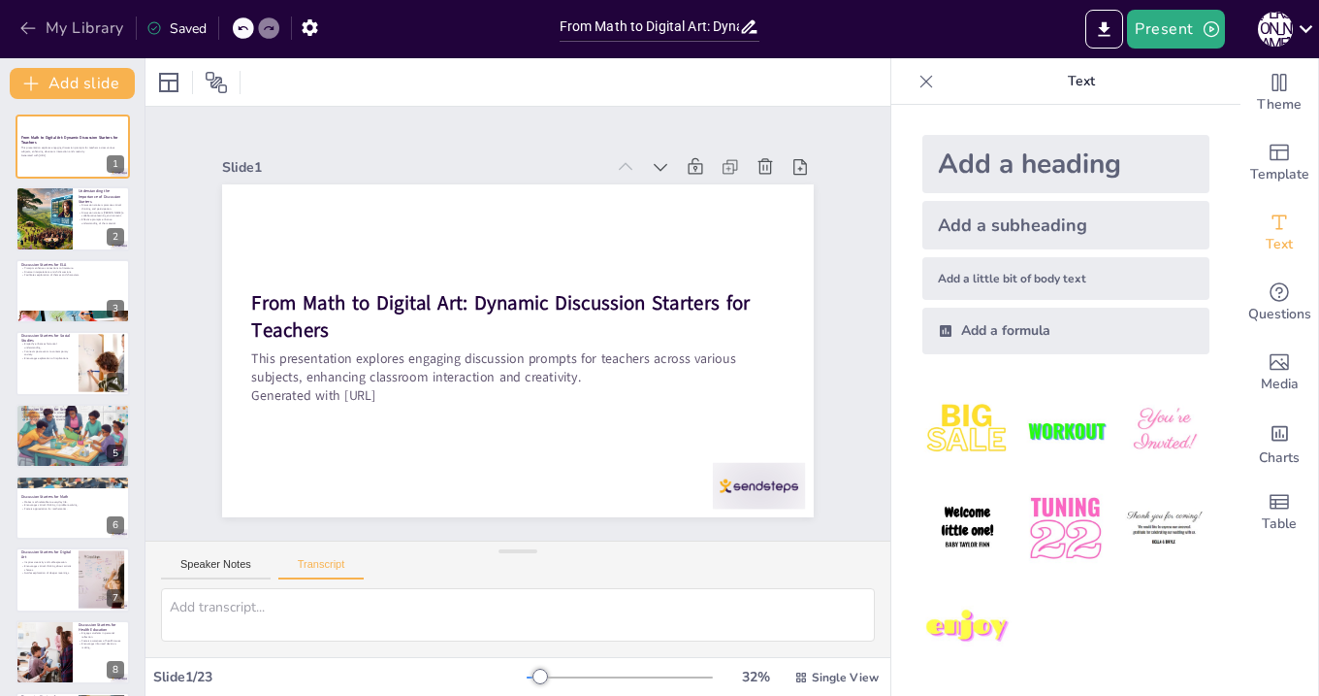
click at [46, 18] on button "My Library" at bounding box center [73, 28] width 117 height 31
